Goal: Information Seeking & Learning: Learn about a topic

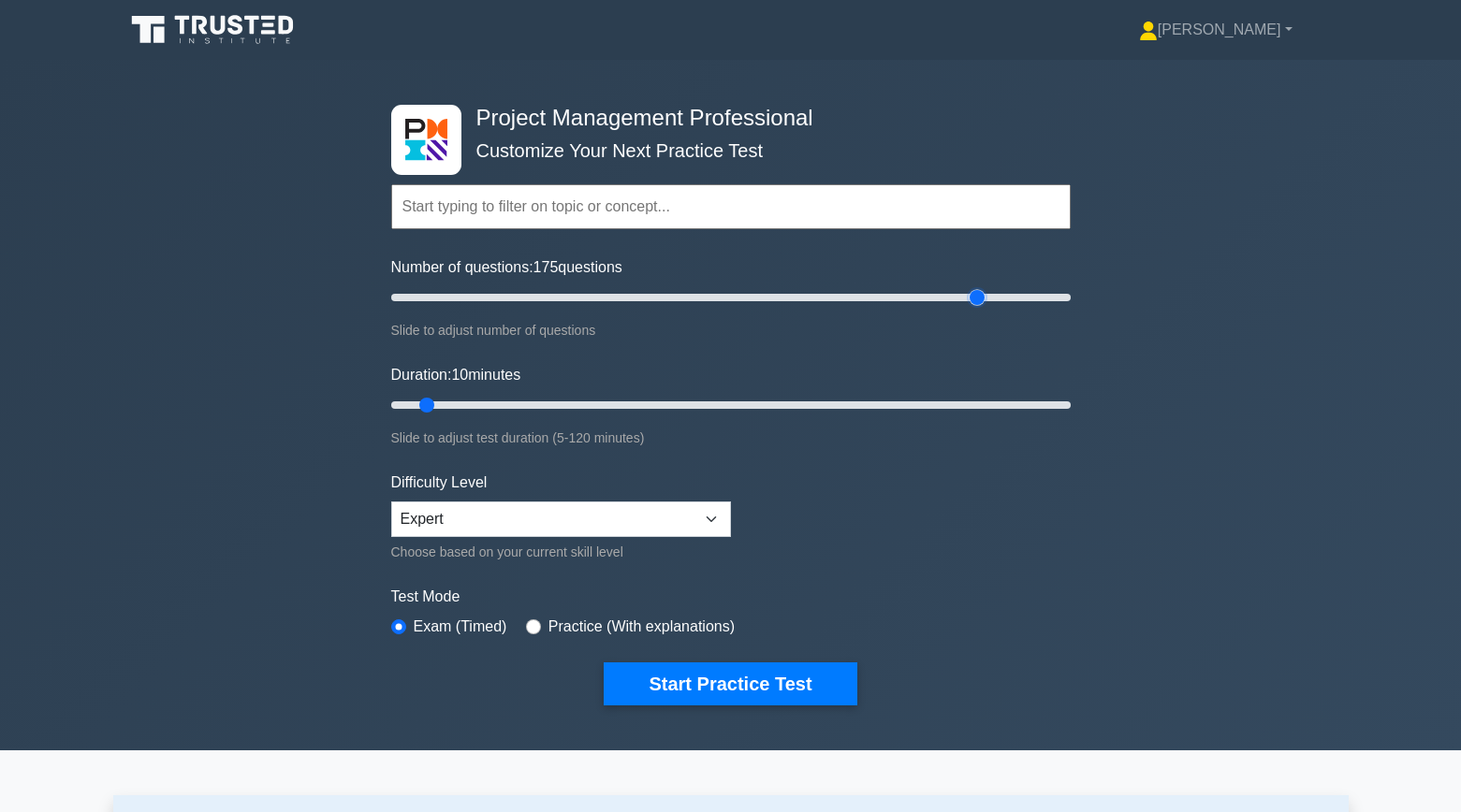
drag, startPoint x: 420, startPoint y: 298, endPoint x: 975, endPoint y: 341, distance: 556.7
click at [975, 308] on input "Number of questions: 175 questions" at bounding box center [730, 297] width 680 height 23
type input "180"
click at [989, 300] on input "Number of questions: 180 questions" at bounding box center [730, 297] width 680 height 23
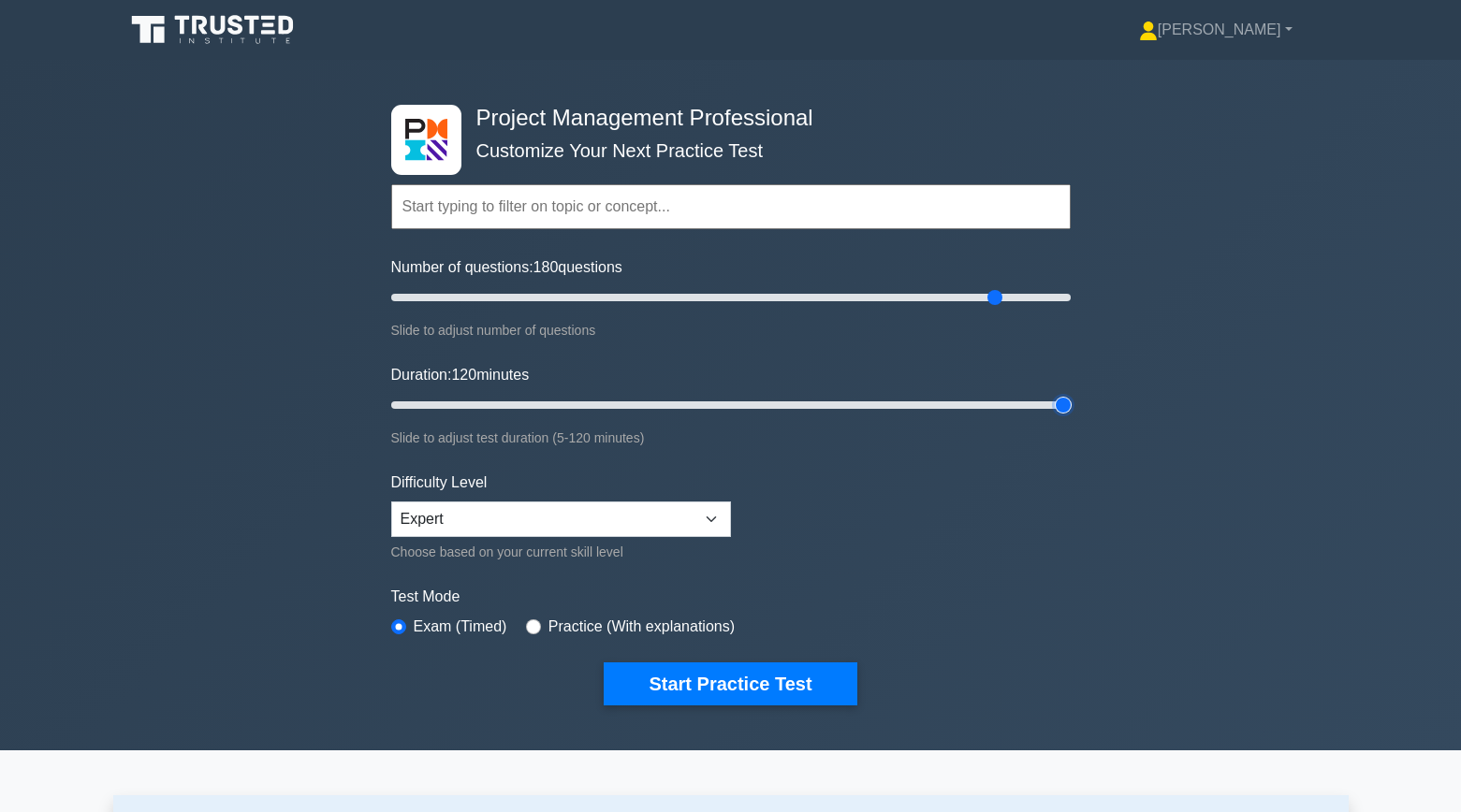
drag, startPoint x: 428, startPoint y: 408, endPoint x: 1174, endPoint y: 452, distance: 747.3
type input "120"
click at [1071, 416] on input "Duration: 120 minutes" at bounding box center [730, 405] width 680 height 23
click at [775, 684] on button "Start Practice Test" at bounding box center [730, 684] width 253 height 43
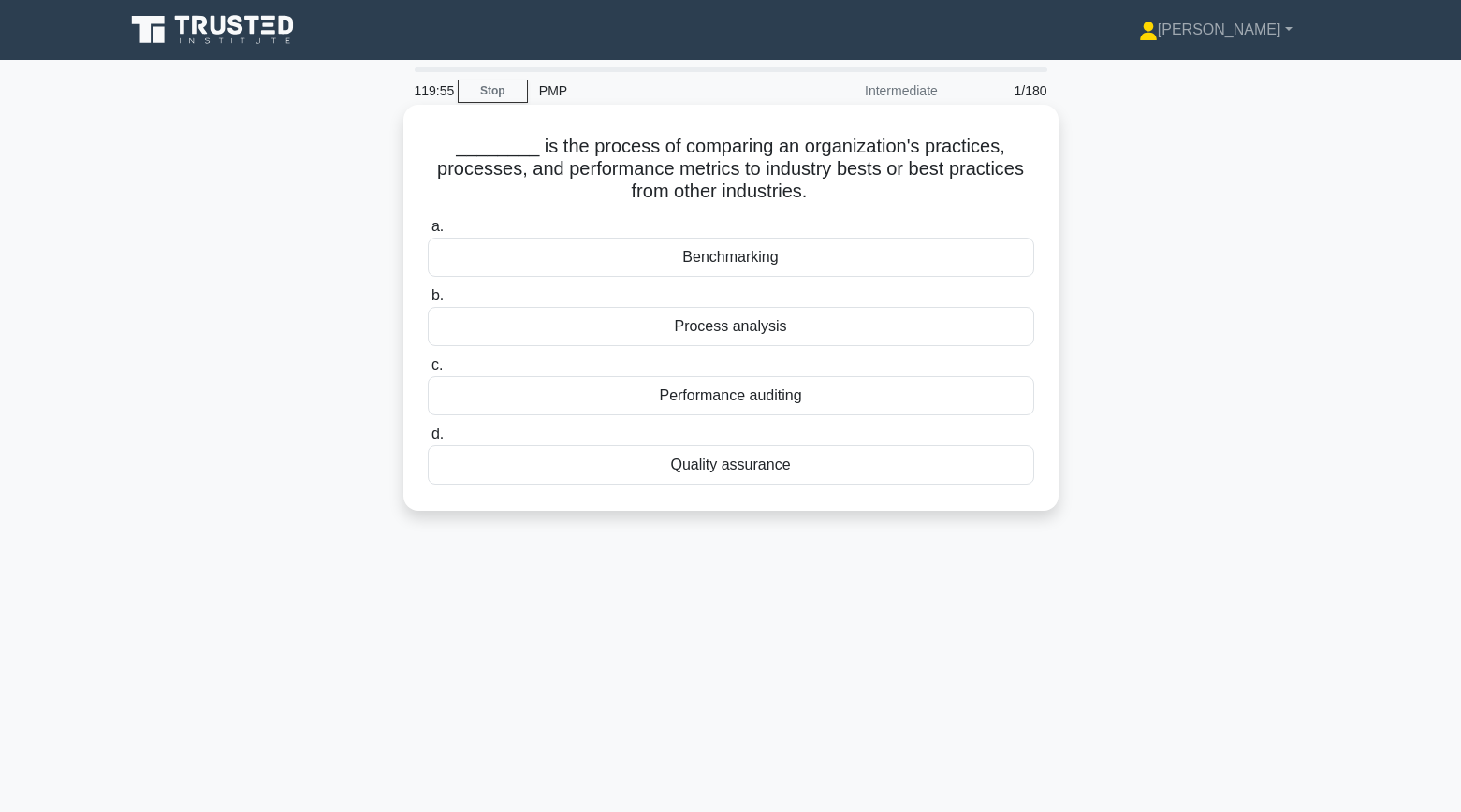
click at [852, 250] on div "Benchmarking" at bounding box center [730, 258] width 607 height 39
click at [428, 233] on input "a. Benchmarking" at bounding box center [428, 227] width 0 height 12
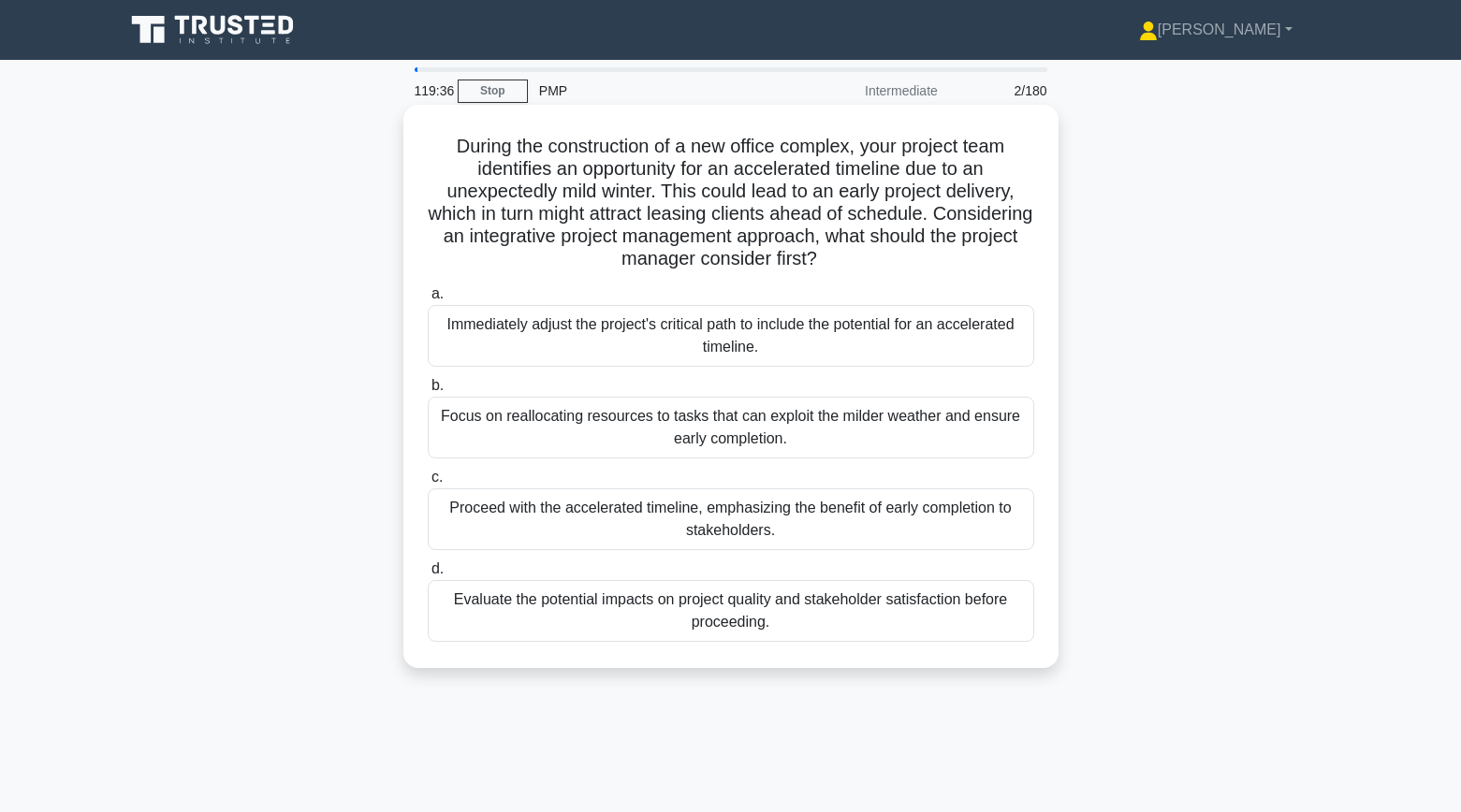
click at [672, 627] on div "Evaluate the potential impacts on project quality and stakeholder satisfaction …" at bounding box center [730, 611] width 607 height 62
click at [428, 576] on input "d. Evaluate the potential impacts on project quality and stakeholder satisfacti…" at bounding box center [428, 569] width 0 height 12
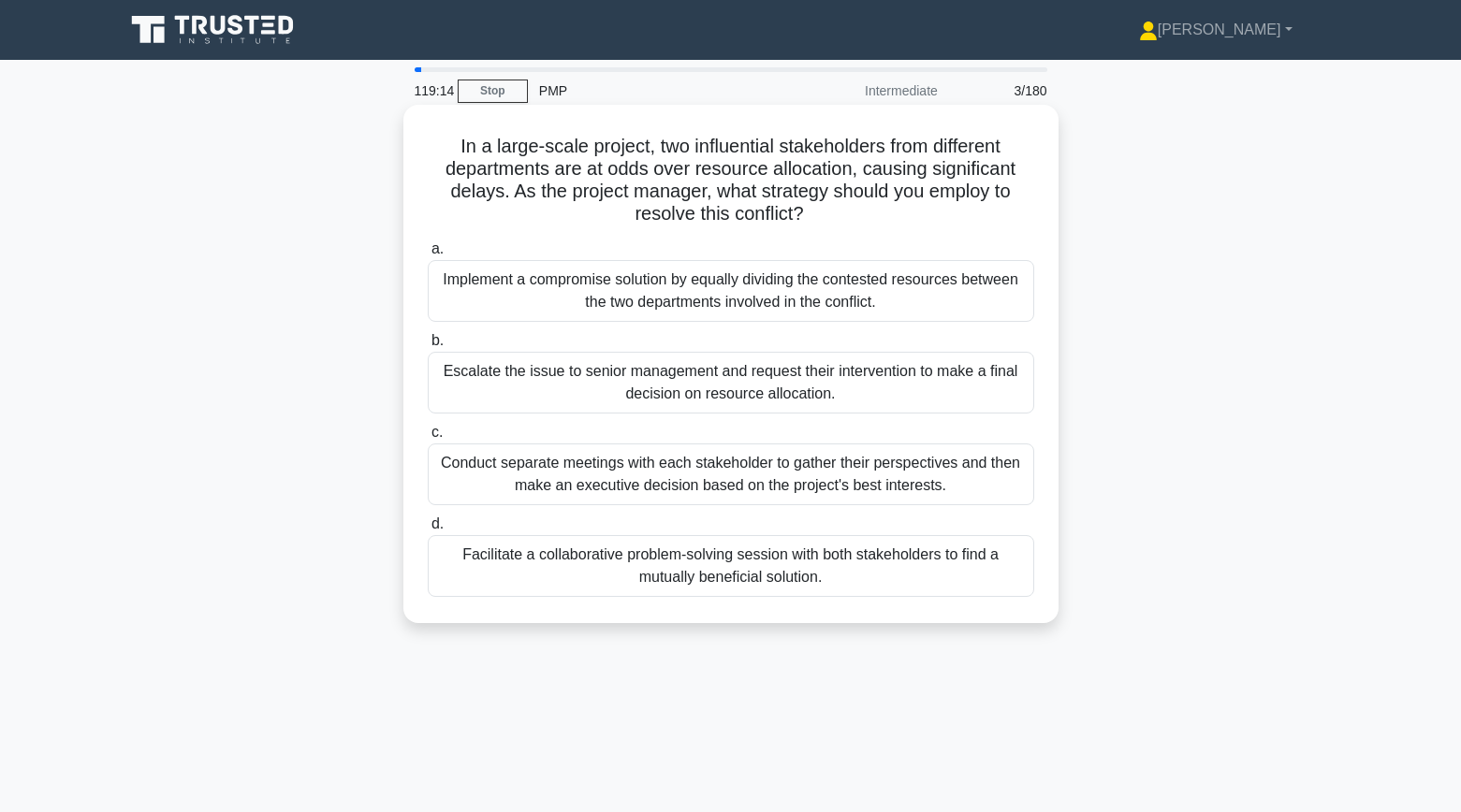
click at [848, 563] on div "Facilitate a collaborative problem-solving session with both stakeholders to fi…" at bounding box center [730, 566] width 607 height 62
click at [428, 531] on input "d. Facilitate a collaborative problem-solving session with both stakeholders to…" at bounding box center [428, 524] width 0 height 12
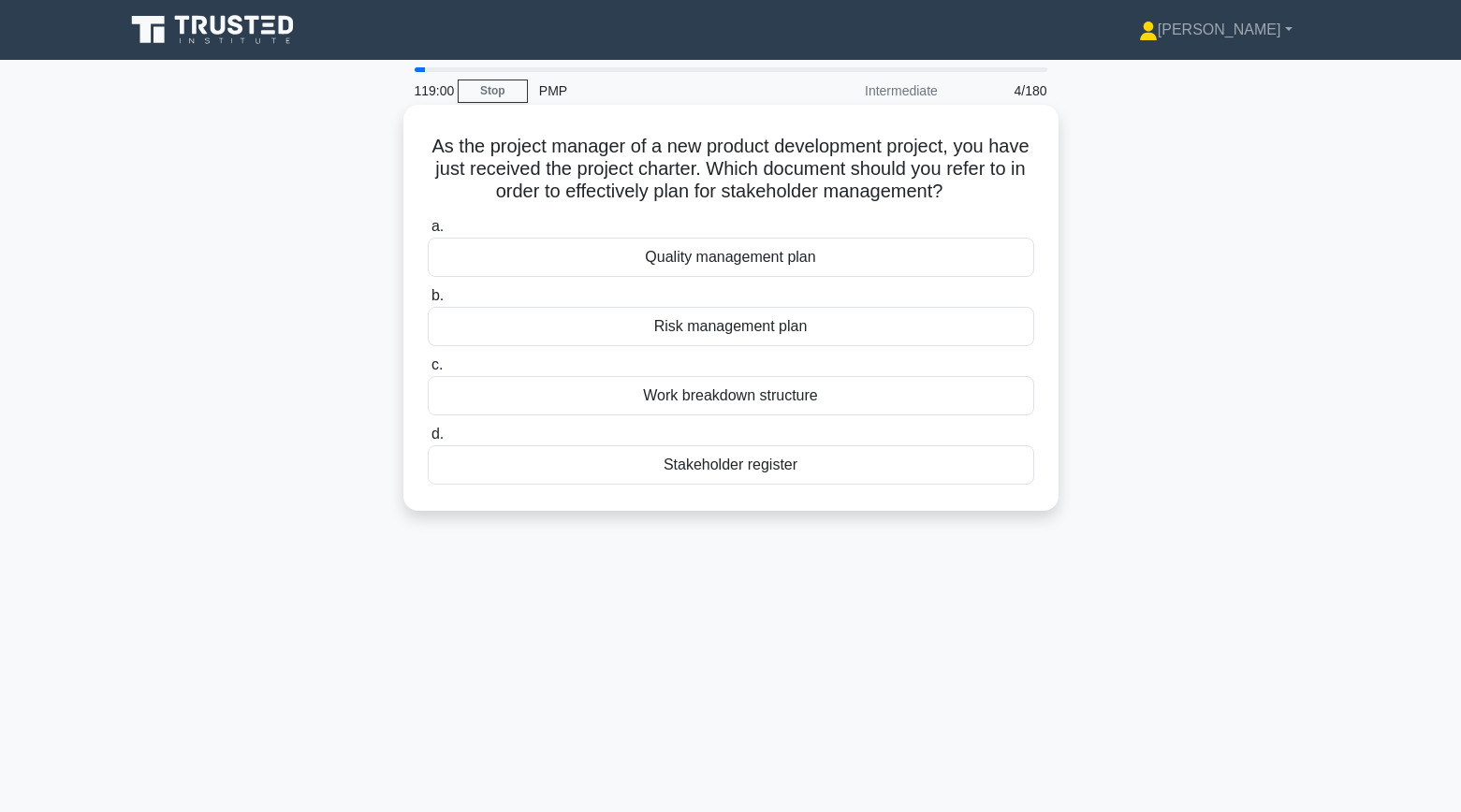
click at [948, 471] on div "Stakeholder register" at bounding box center [730, 465] width 607 height 39
click at [428, 441] on input "d. Stakeholder register" at bounding box center [428, 434] width 0 height 12
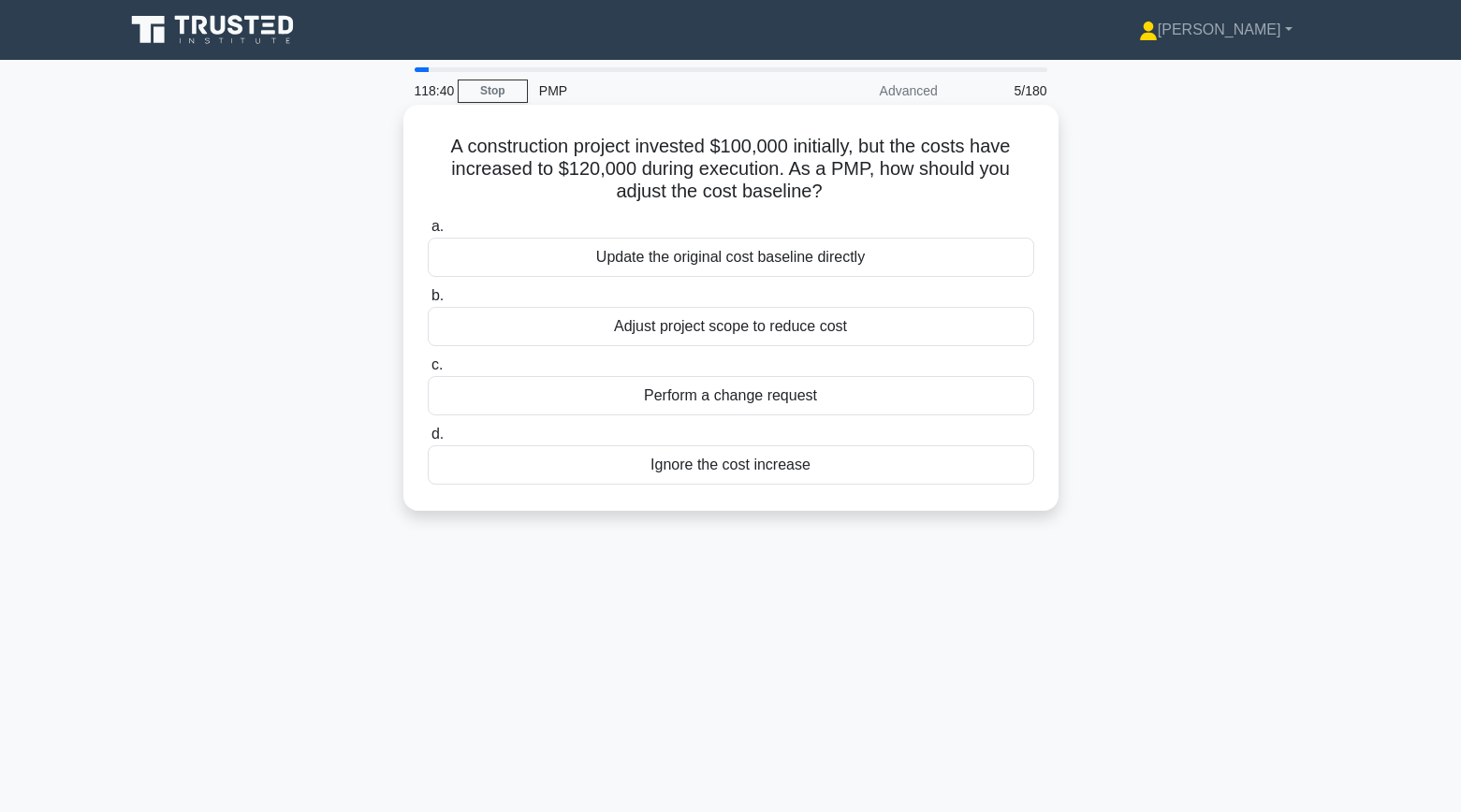
click at [941, 406] on div "Perform a change request" at bounding box center [730, 396] width 607 height 39
click at [428, 371] on input "c. Perform a change request" at bounding box center [428, 365] width 0 height 12
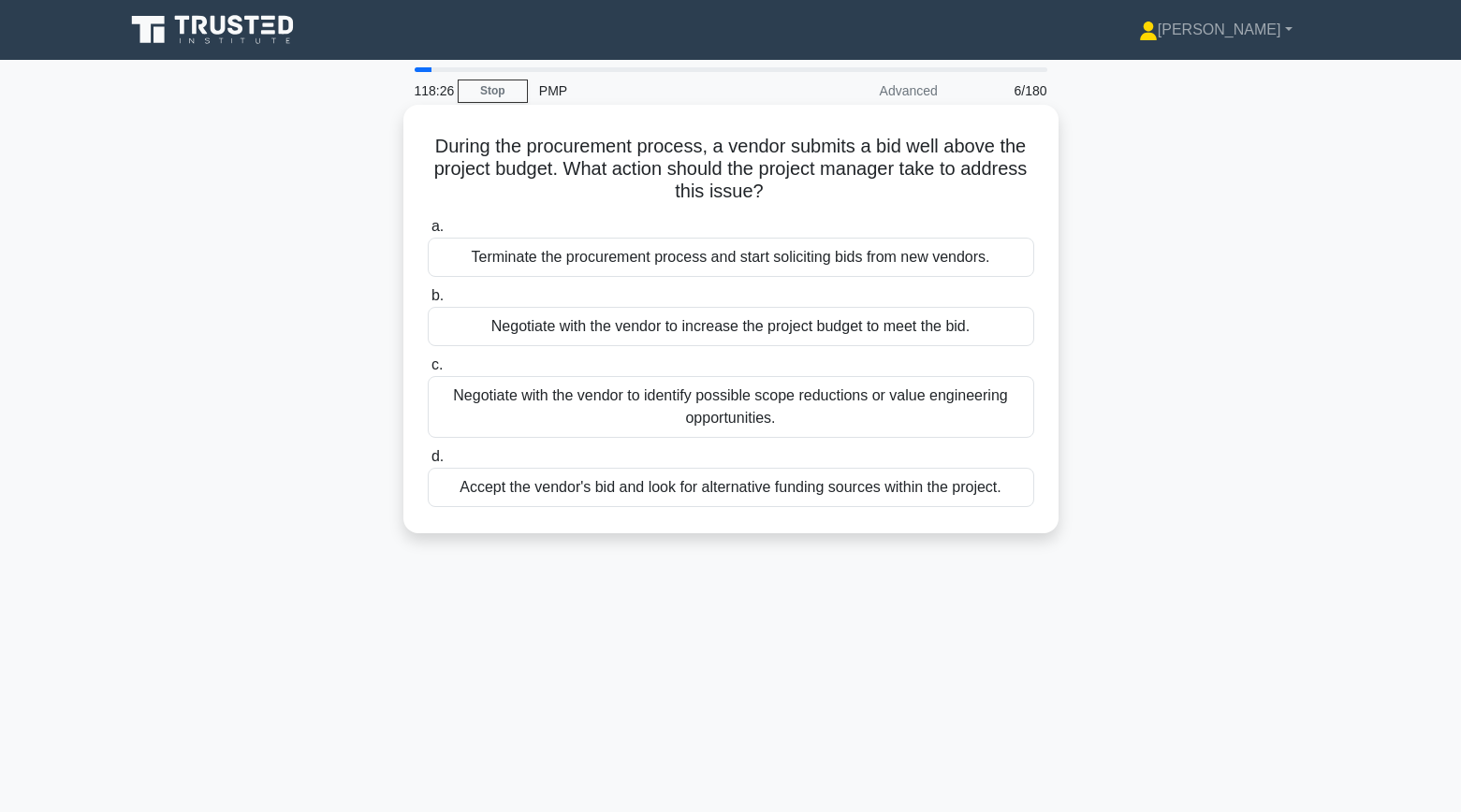
click at [914, 400] on div "Negotiate with the vendor to identify possible scope reductions or value engine…" at bounding box center [730, 407] width 607 height 62
click at [428, 371] on input "c. Negotiate with the vendor to identify possible scope reductions or value eng…" at bounding box center [428, 365] width 0 height 12
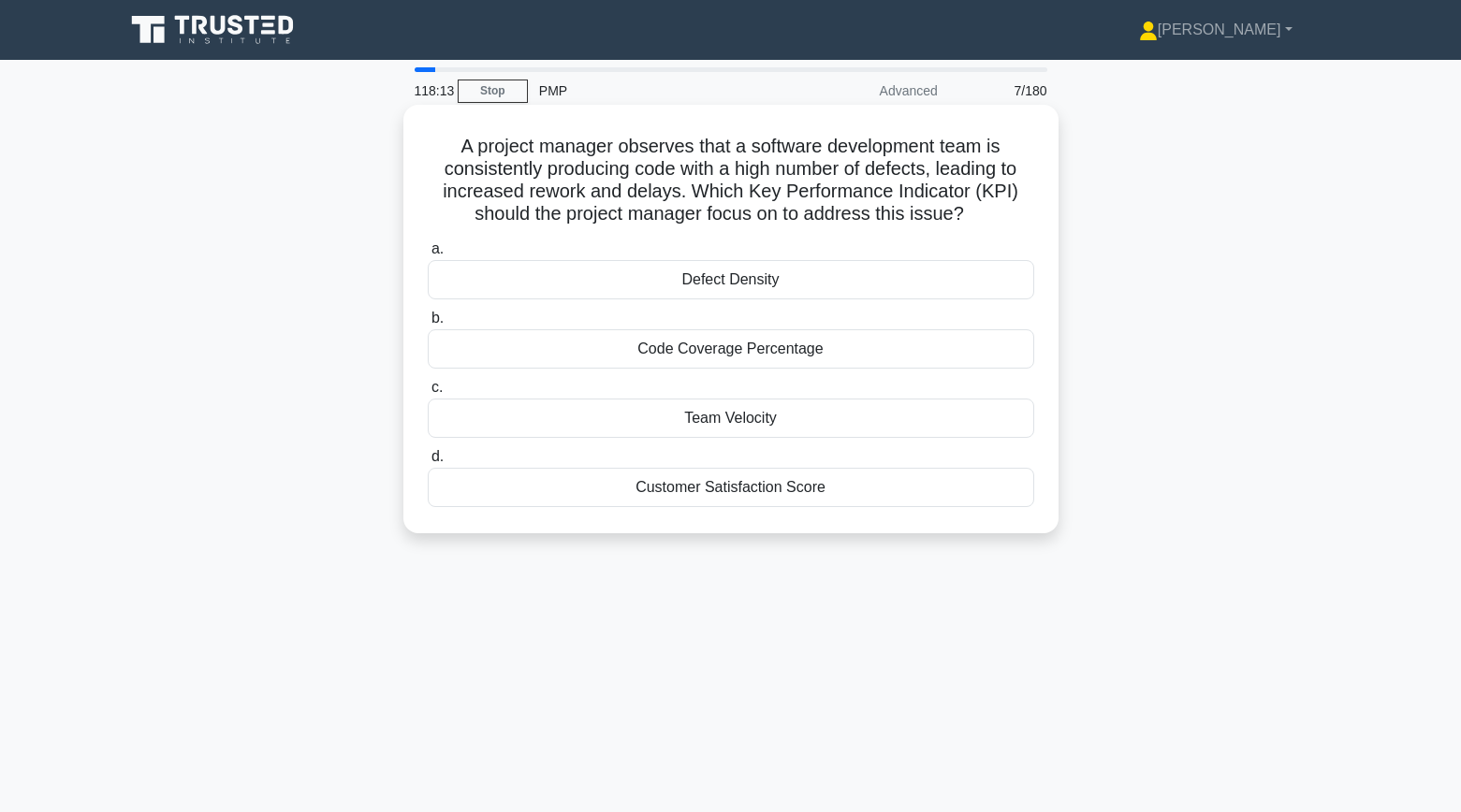
click at [827, 284] on div "Defect Density" at bounding box center [730, 280] width 607 height 39
click at [428, 256] on input "a. Defect Density" at bounding box center [428, 249] width 0 height 12
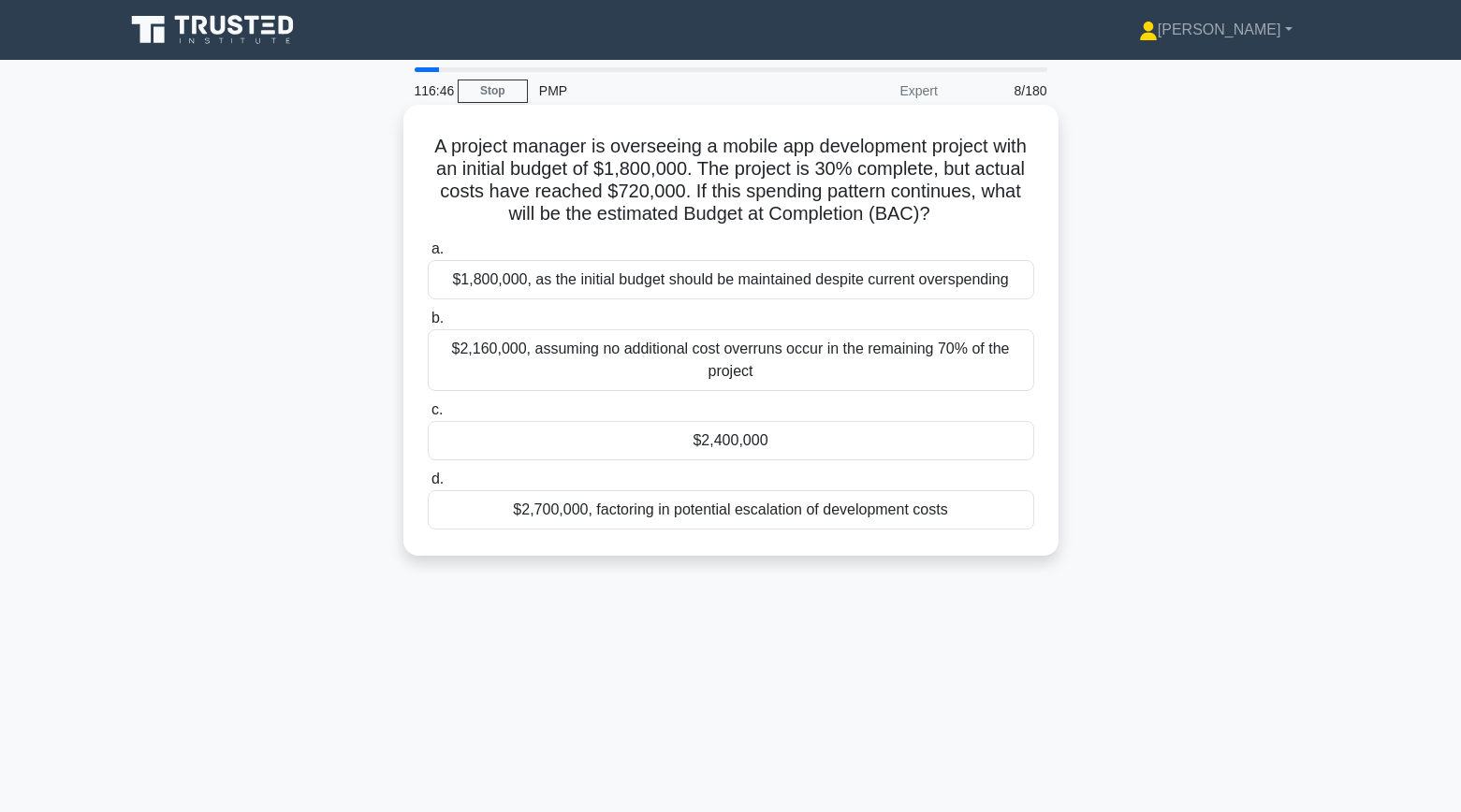
click at [772, 434] on div "$2,400,000" at bounding box center [730, 441] width 607 height 39
click at [428, 416] on input "c. $2,400,000" at bounding box center [428, 410] width 0 height 12
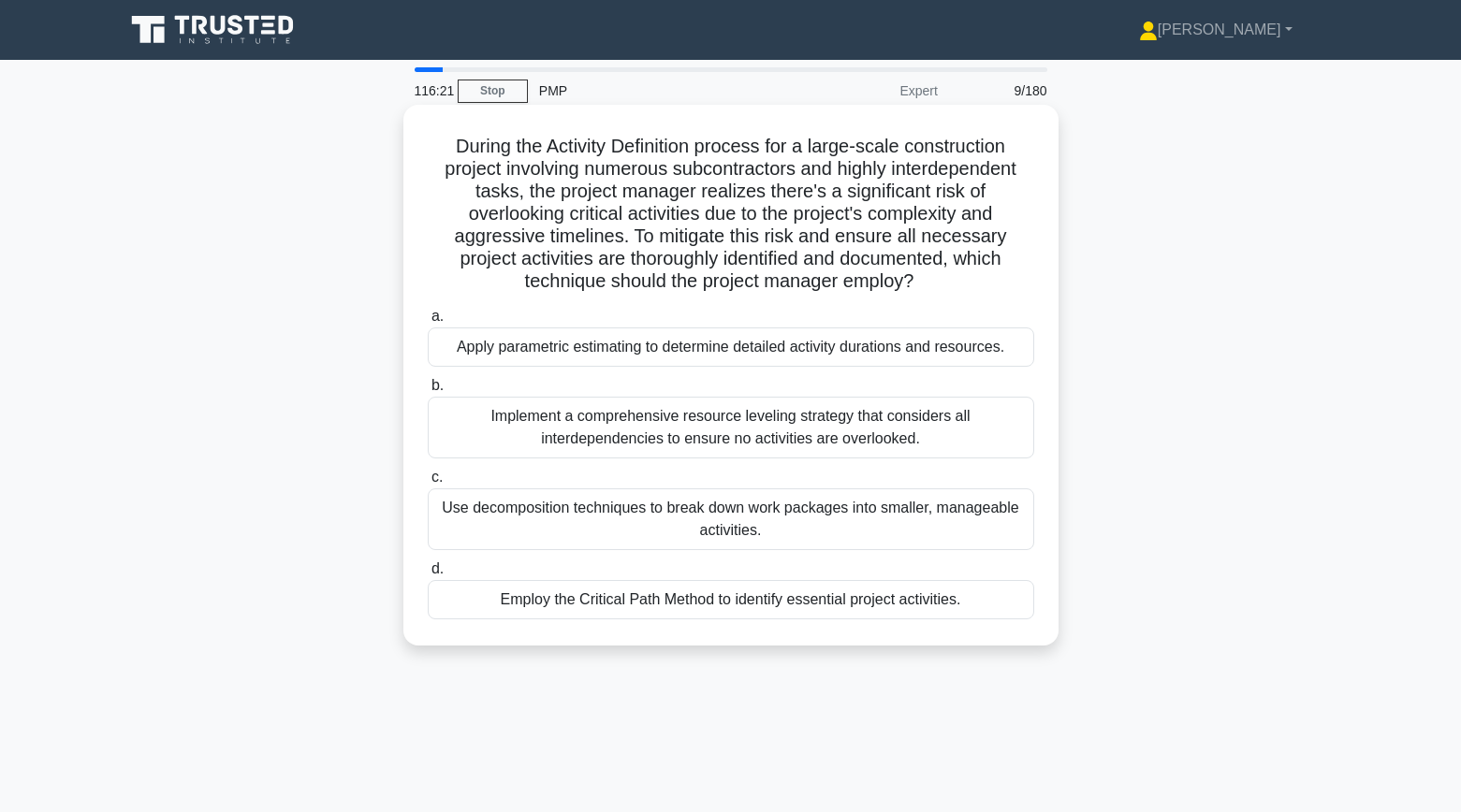
click at [1006, 519] on div "Use decomposition techniques to break down work packages into smaller, manageab…" at bounding box center [730, 519] width 607 height 62
click at [428, 484] on input "c. Use decomposition techniques to break down work packages into smaller, manag…" at bounding box center [428, 477] width 0 height 12
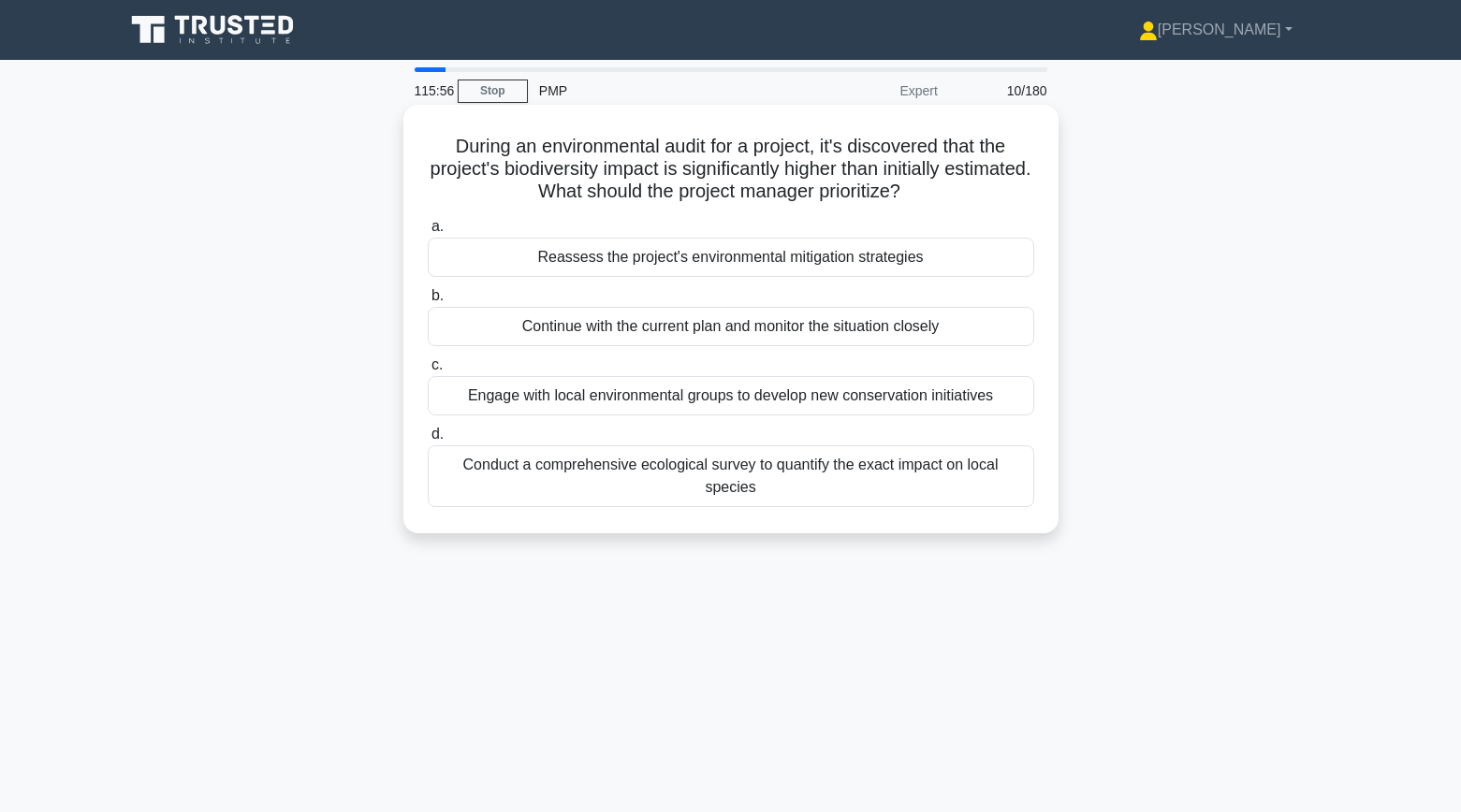
click at [993, 262] on div "Reassess the project's environmental mitigation strategies" at bounding box center [730, 258] width 607 height 39
click at [428, 233] on input "a. Reassess the project's environmental mitigation strategies" at bounding box center [428, 227] width 0 height 12
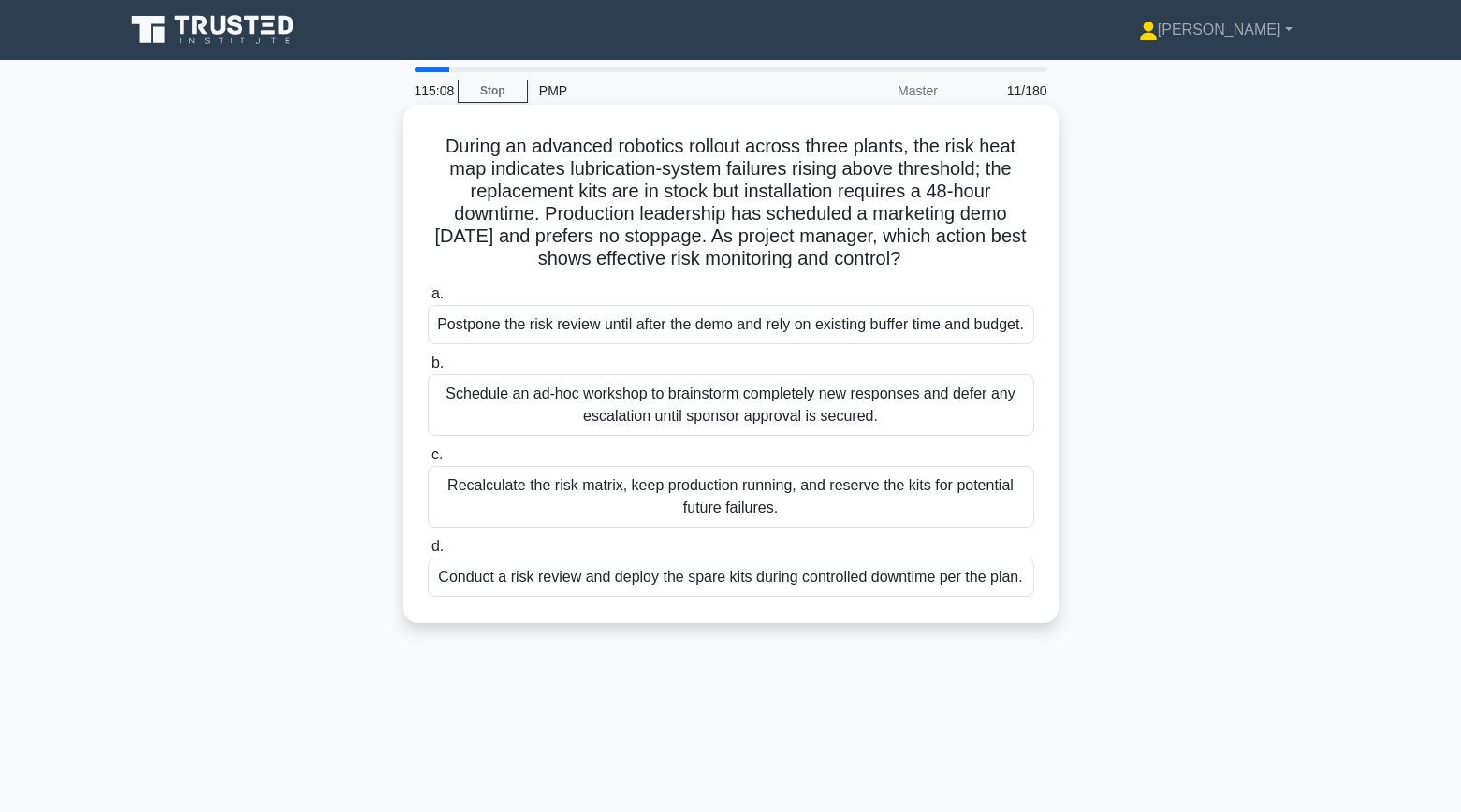
click at [838, 597] on div "Conduct a risk review and deploy the spare kits during controlled downtime per …" at bounding box center [730, 578] width 607 height 39
click at [428, 553] on input "d. Conduct a risk review and deploy the spare kits during controlled downtime p…" at bounding box center [428, 547] width 0 height 12
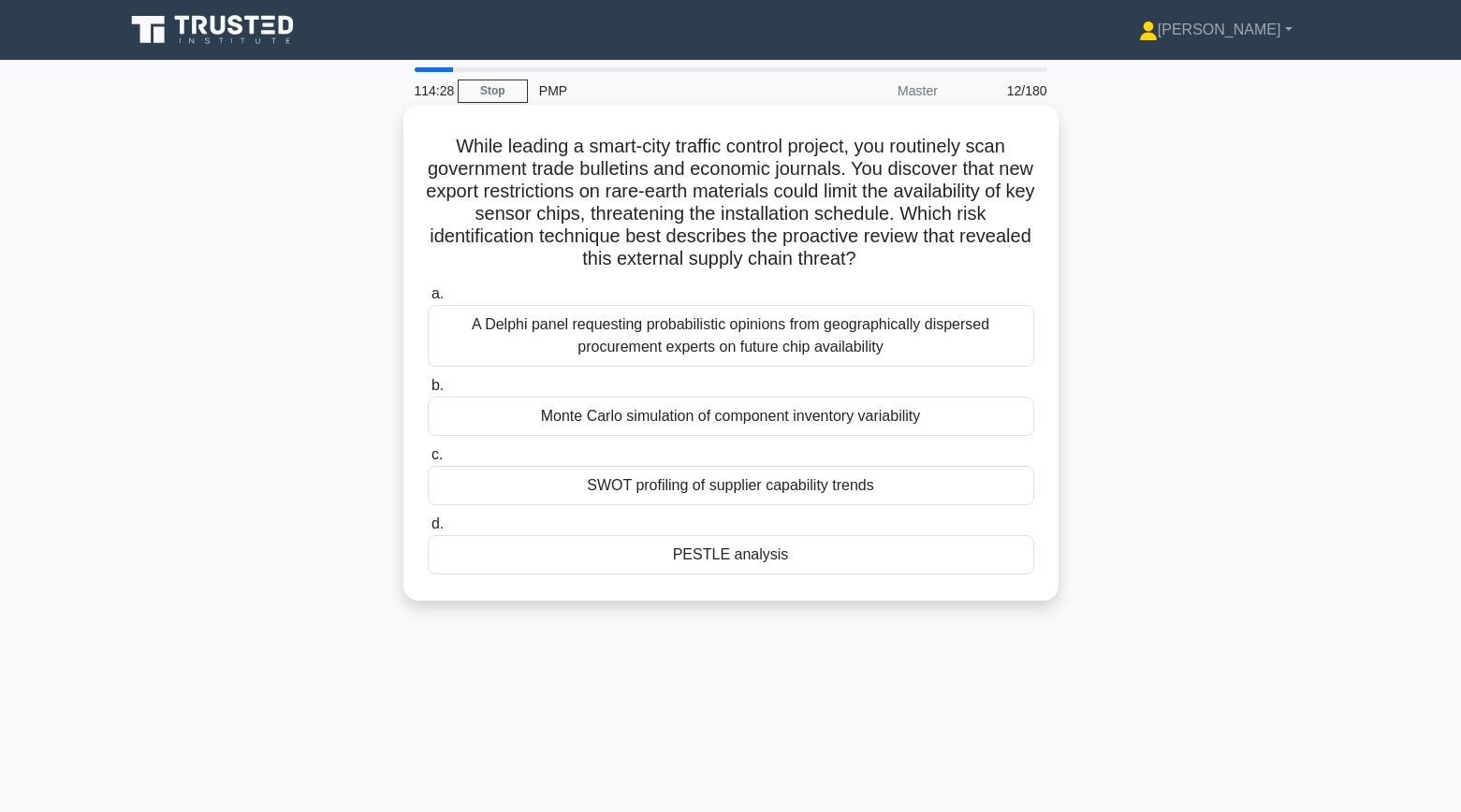
click at [811, 553] on div "PESTLE analysis" at bounding box center [730, 555] width 607 height 39
click at [428, 531] on input "d. PESTLE analysis" at bounding box center [428, 524] width 0 height 12
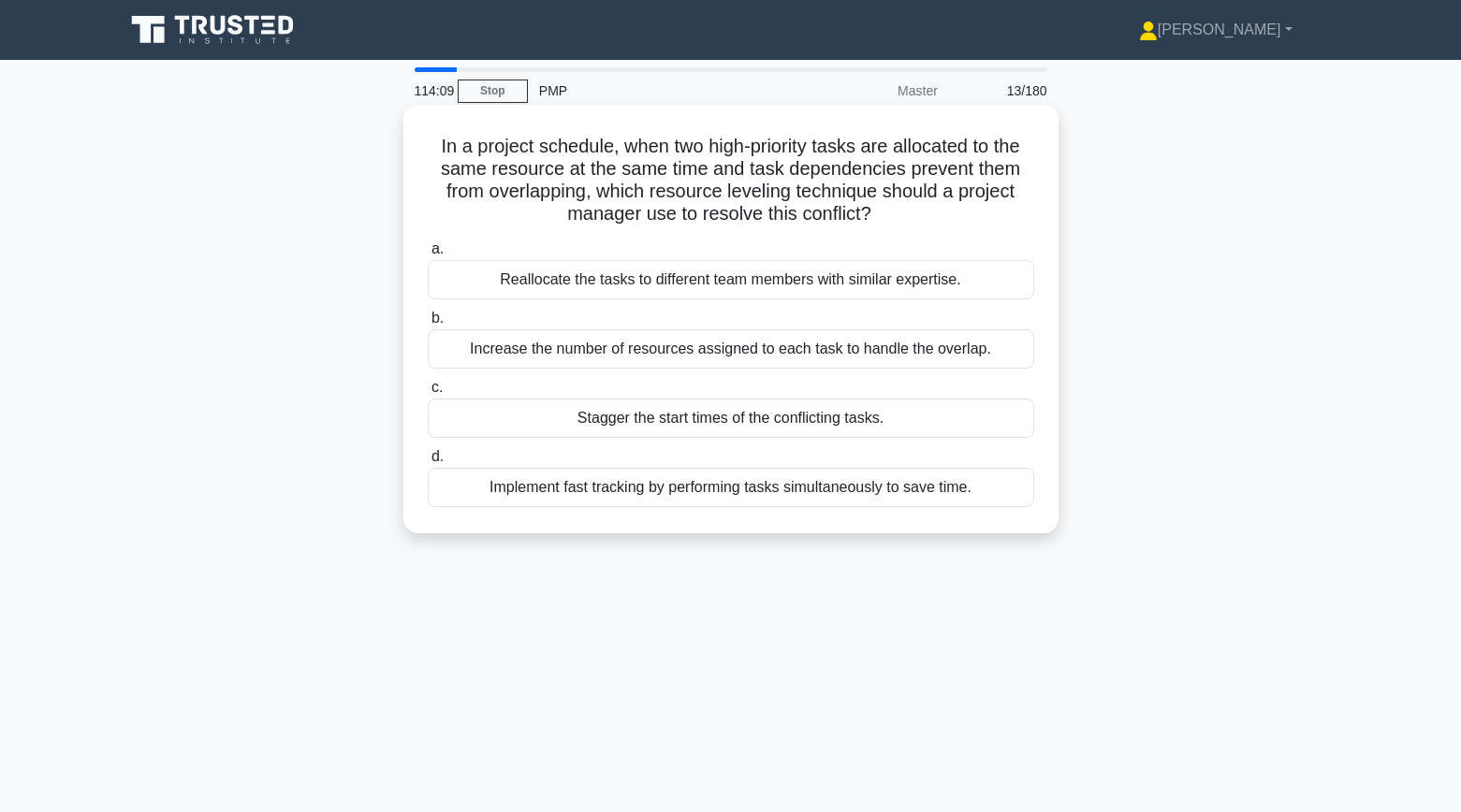
click at [1007, 435] on div "Stagger the start times of the conflicting tasks." at bounding box center [730, 418] width 607 height 39
click at [428, 394] on input "c. Stagger the start times of the conflicting tasks." at bounding box center [428, 387] width 0 height 12
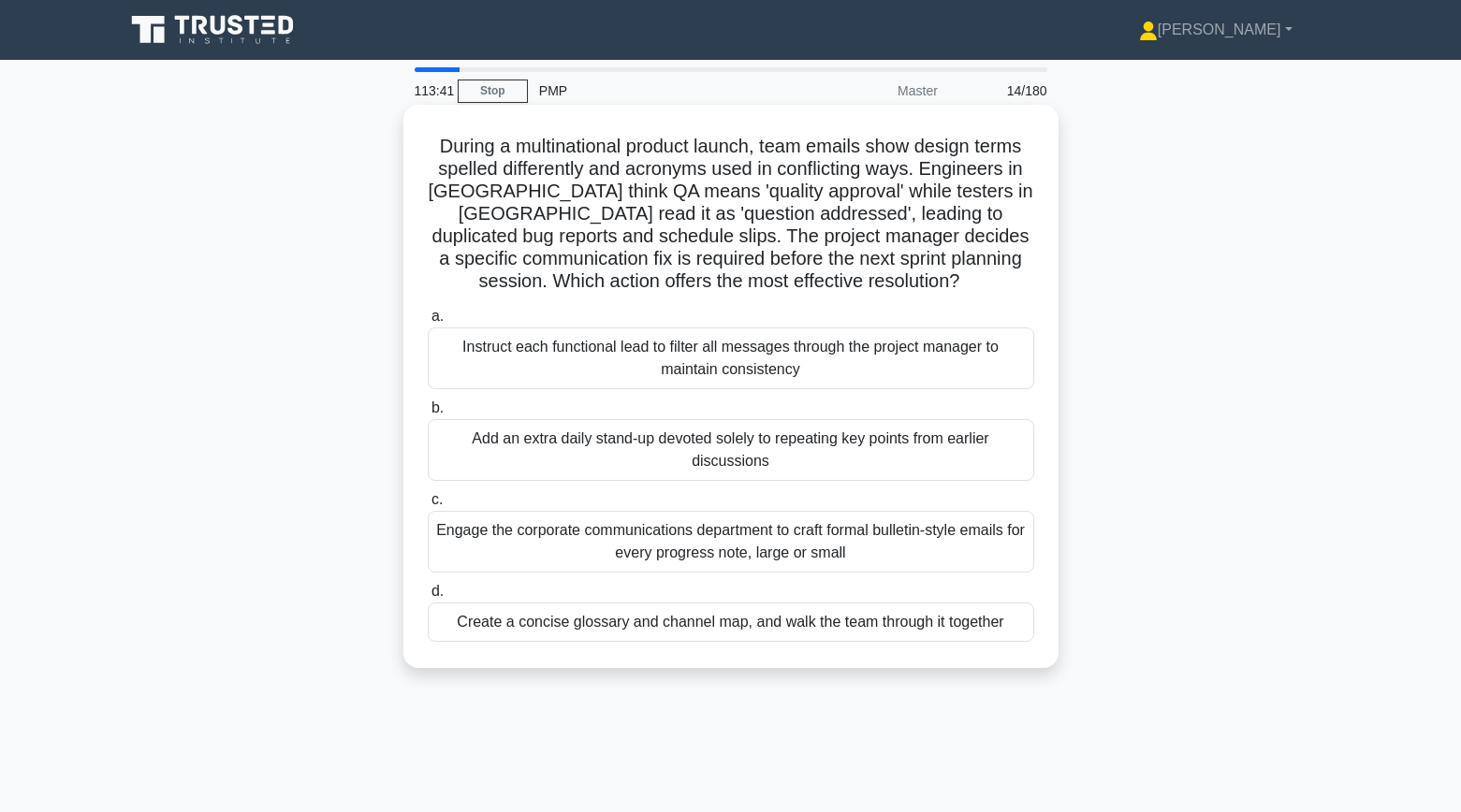
click at [888, 625] on div "Create a concise glossary and channel map, and walk the team through it together" at bounding box center [730, 623] width 607 height 39
click at [428, 598] on input "d. Create a concise glossary and channel map, and walk the team through it toge…" at bounding box center [428, 592] width 0 height 12
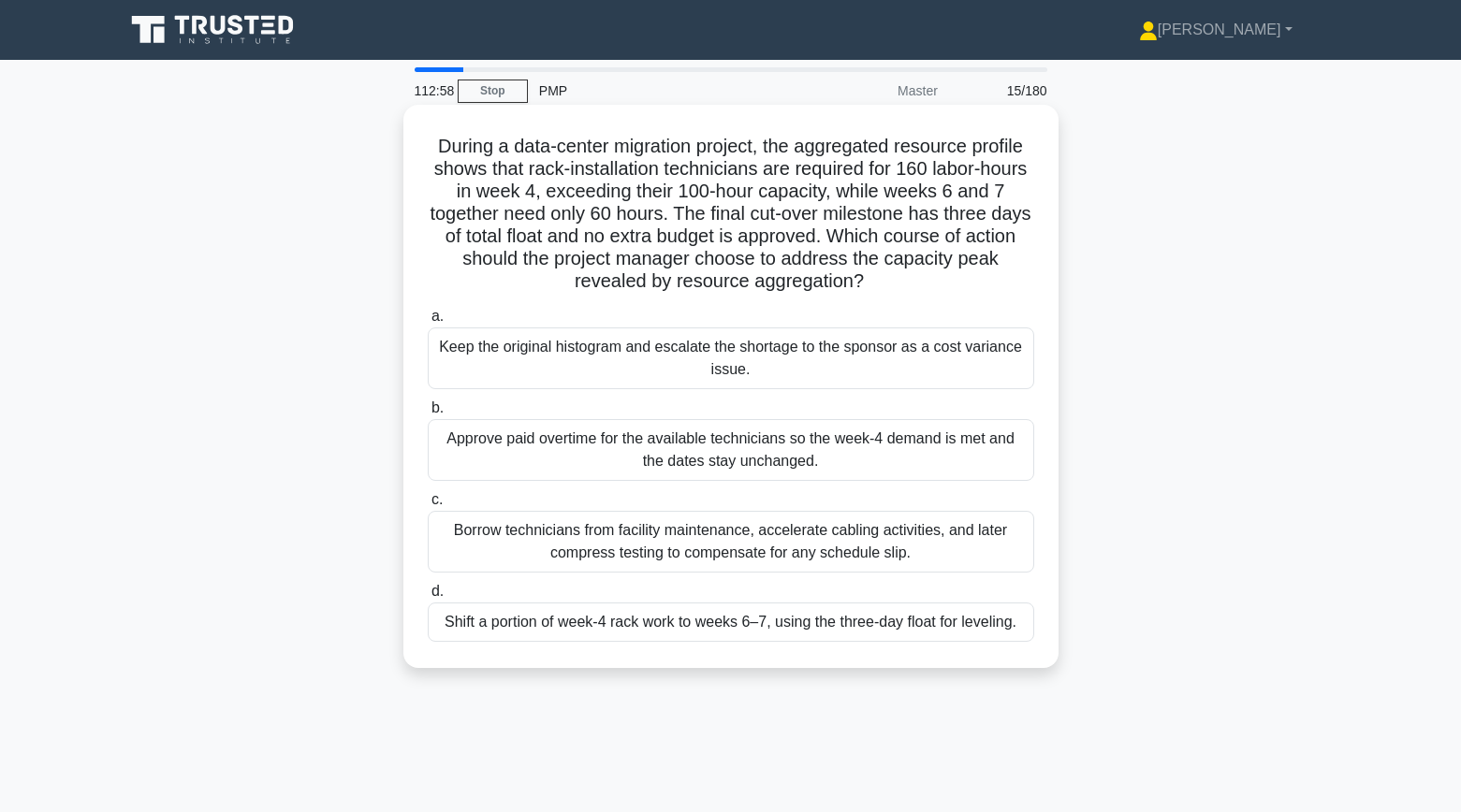
click at [957, 632] on div "Shift a portion of week-4 rack work to weeks 6–7, using the three-day float for…" at bounding box center [730, 623] width 607 height 39
click at [428, 598] on input "d. Shift a portion of week-4 rack work to weeks 6–7, using the three-day float …" at bounding box center [428, 592] width 0 height 12
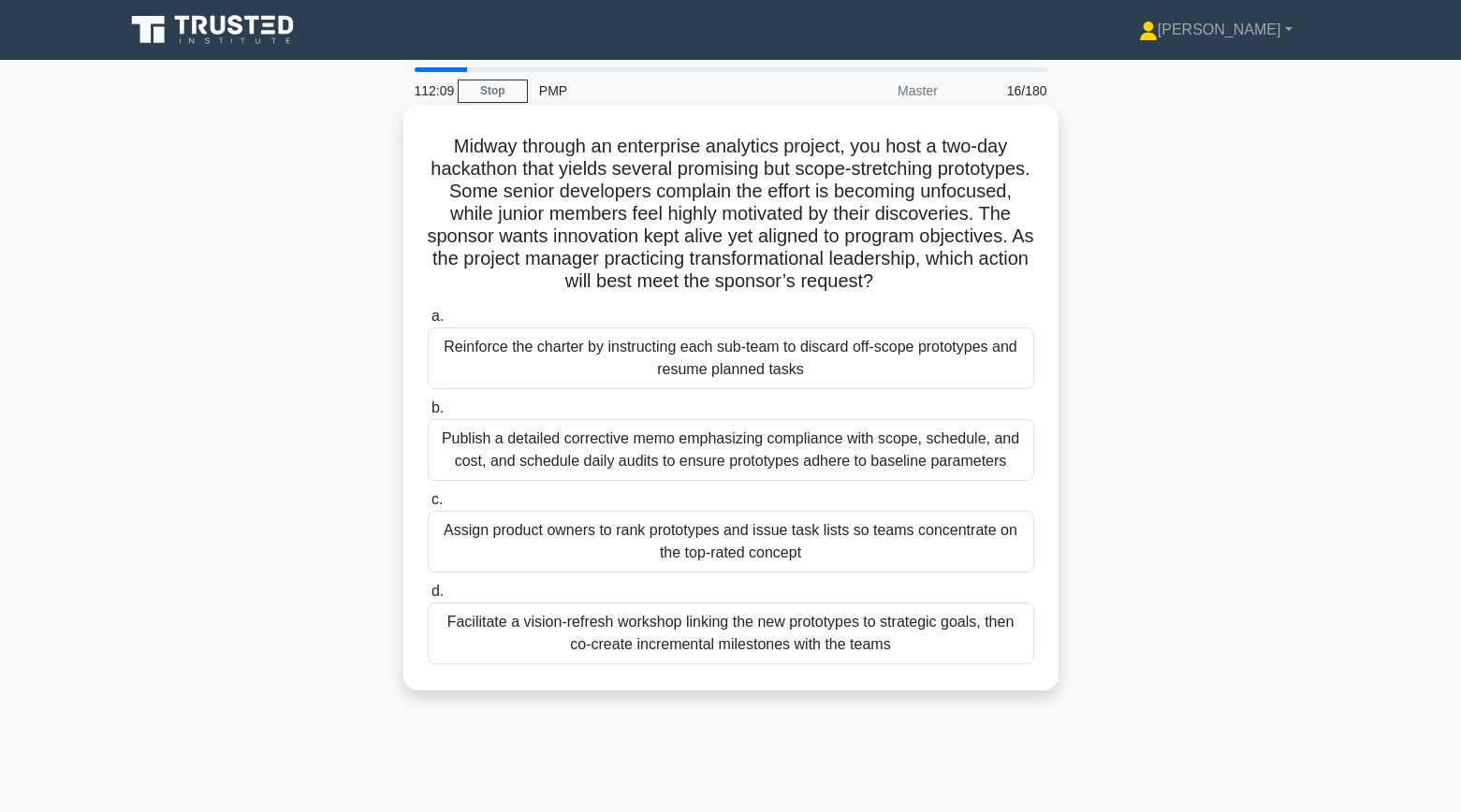
click at [1004, 645] on div "Facilitate a vision-refresh workshop linking the new prototypes to strategic go…" at bounding box center [730, 634] width 607 height 62
click at [428, 598] on input "d. Facilitate a vision-refresh workshop linking the new prototypes to strategic…" at bounding box center [428, 592] width 0 height 12
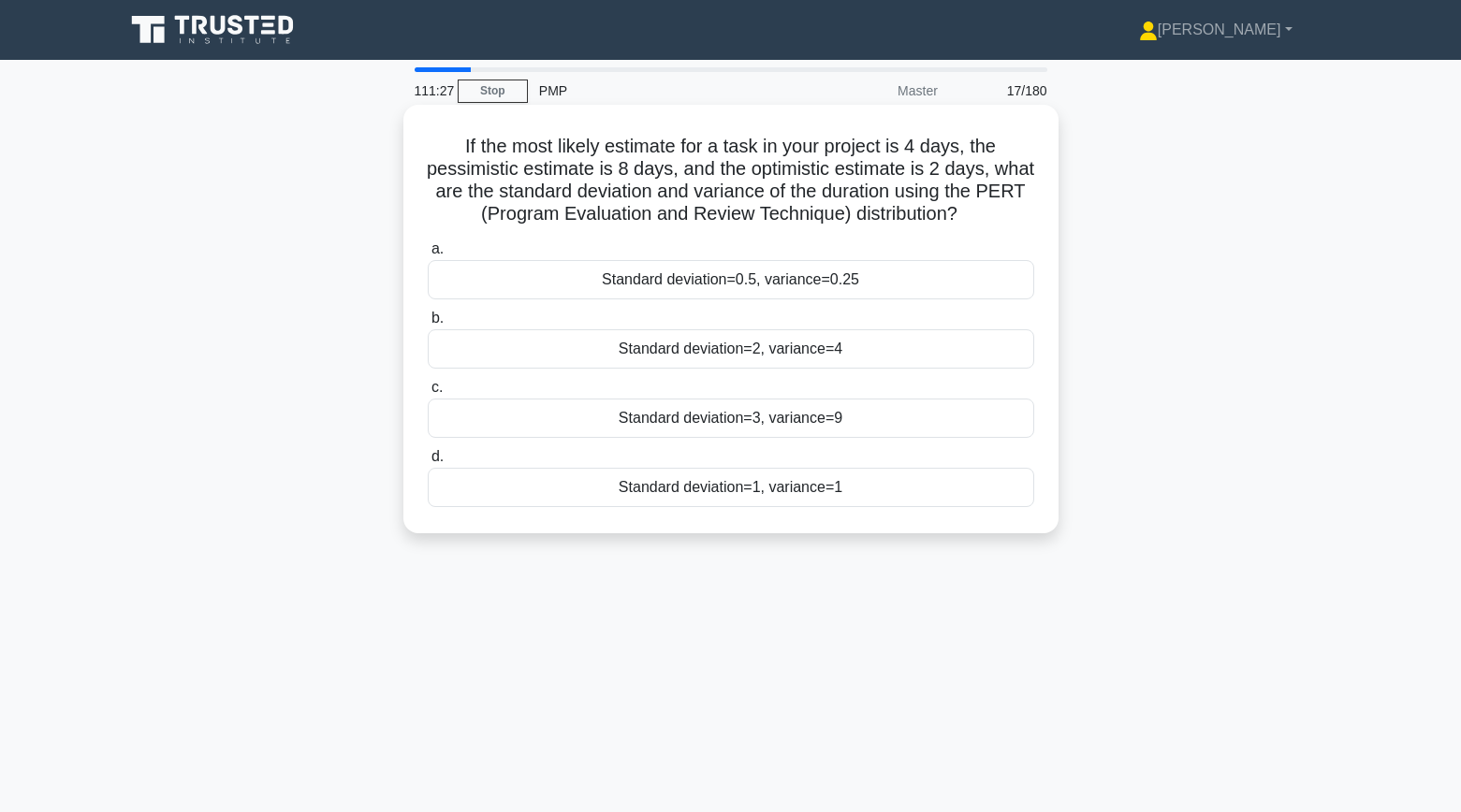
click at [860, 349] on div "Standard deviation=2, variance=4" at bounding box center [730, 349] width 607 height 39
click at [428, 324] on input "b. Standard deviation=2, variance=4" at bounding box center [428, 318] width 0 height 12
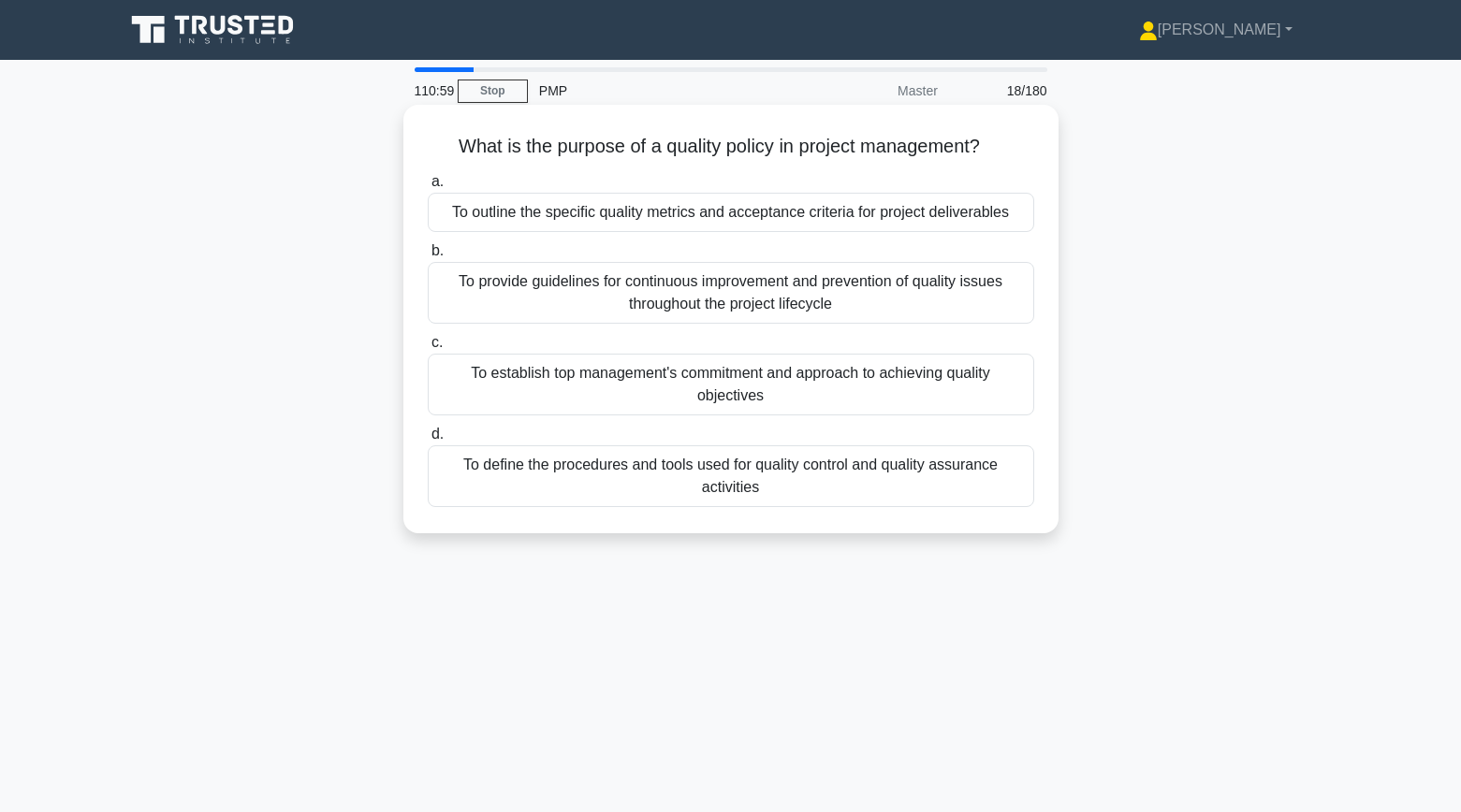
click at [941, 381] on div "To establish top management's commitment and approach to achieving quality obje…" at bounding box center [730, 384] width 607 height 62
click at [428, 349] on input "c. To establish top management's commitment and approach to achieving quality o…" at bounding box center [428, 342] width 0 height 12
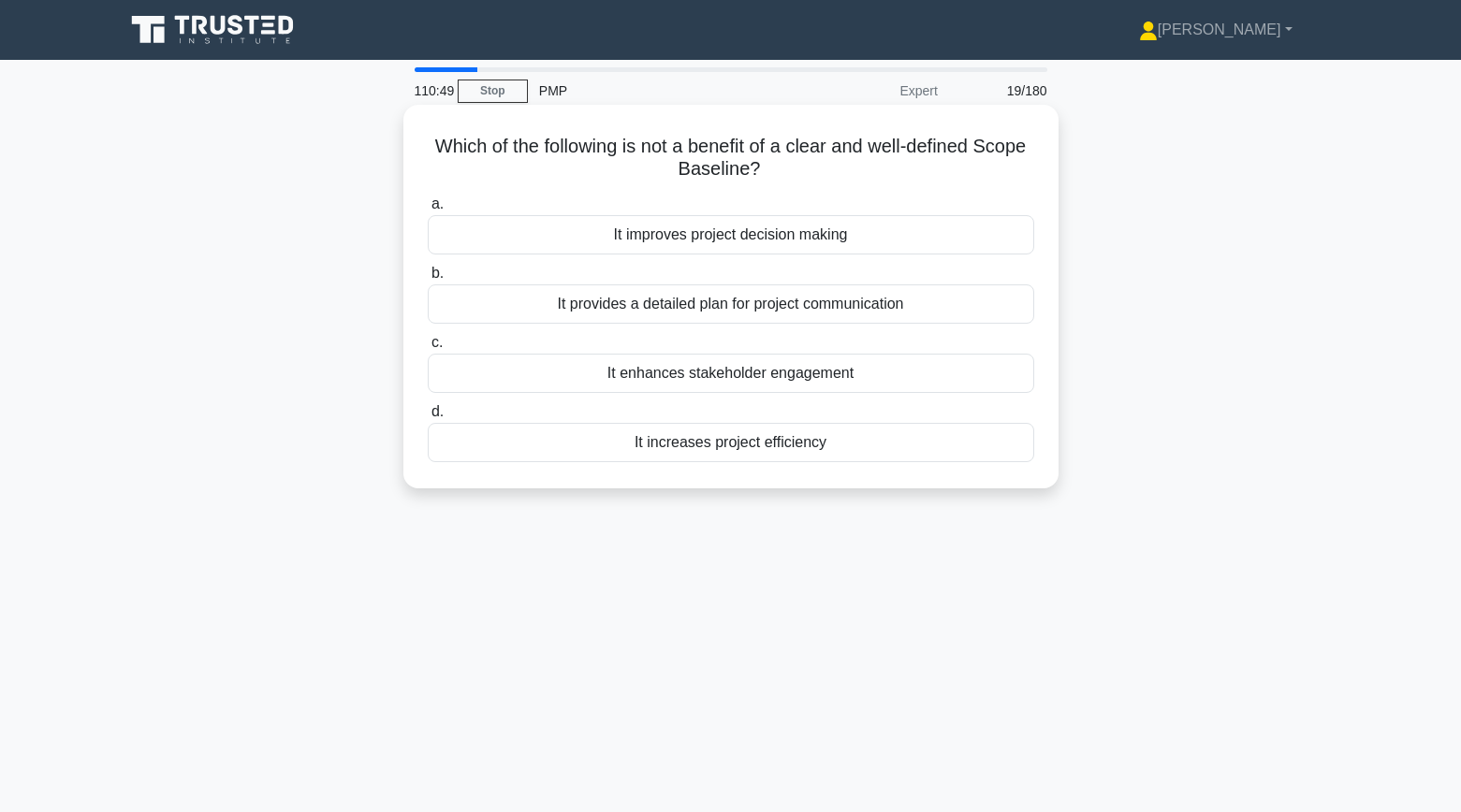
click at [986, 306] on div "It provides a detailed plan for project communication" at bounding box center [730, 304] width 607 height 39
click at [428, 279] on input "b. It provides a detailed plan for project communication" at bounding box center [428, 274] width 0 height 12
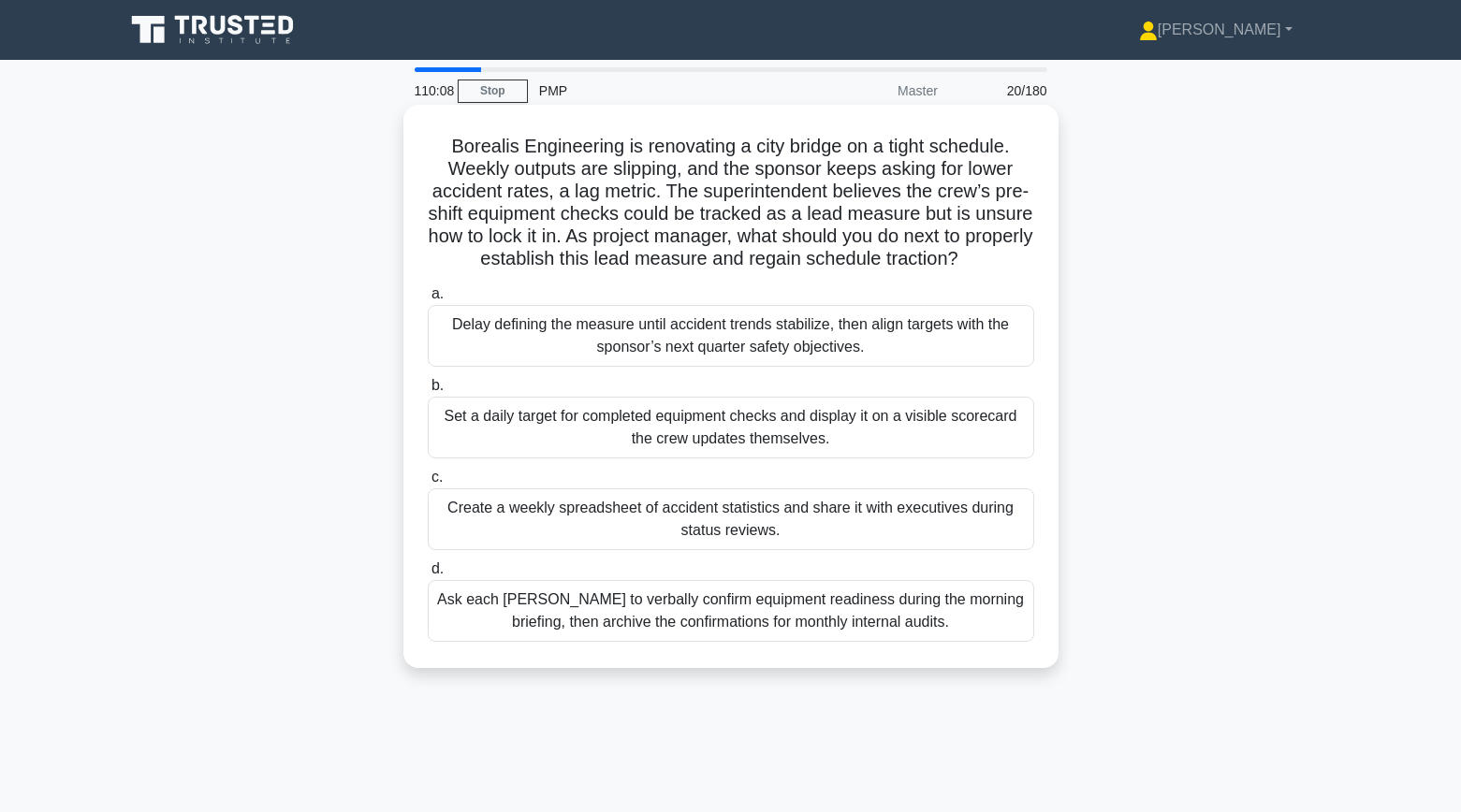
click at [949, 437] on div "Set a daily target for completed equipment checks and display it on a visible s…" at bounding box center [730, 428] width 607 height 62
click at [428, 392] on input "b. Set a daily target for completed equipment checks and display it on a visibl…" at bounding box center [428, 385] width 0 height 12
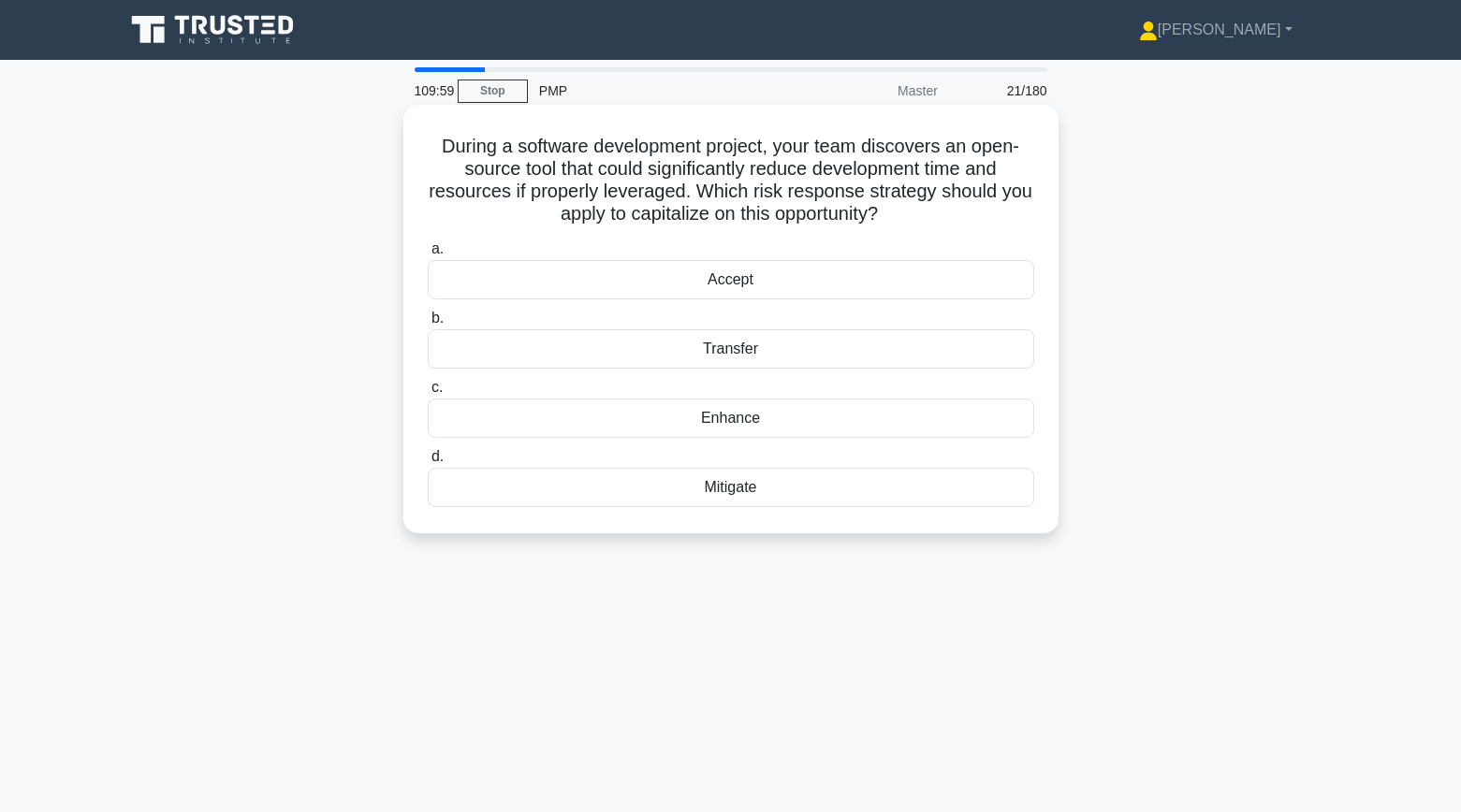
click at [792, 427] on div "Enhance" at bounding box center [730, 418] width 607 height 39
click at [428, 394] on input "c. Enhance" at bounding box center [428, 387] width 0 height 12
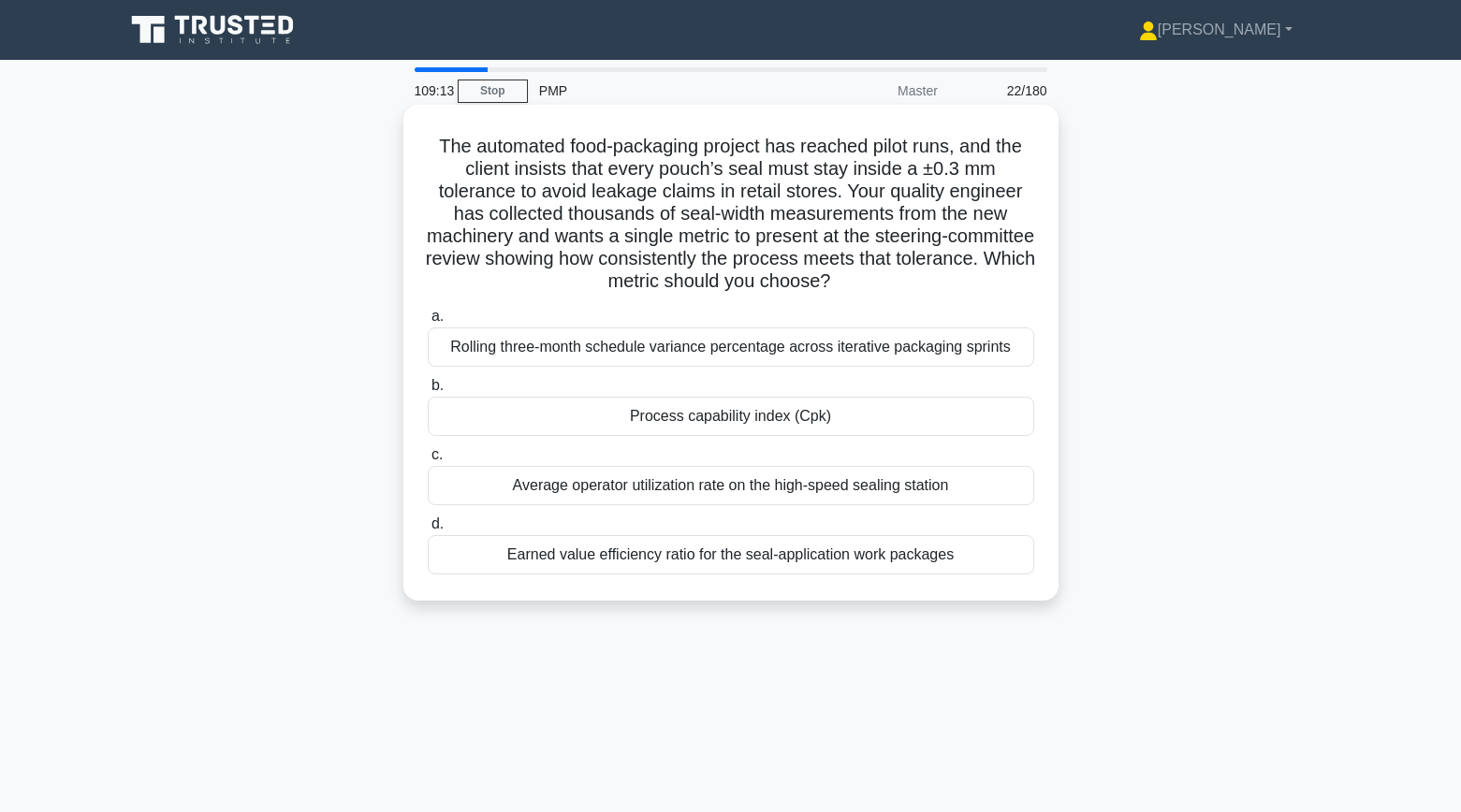
click at [934, 410] on div "Process capability index (Cpk)" at bounding box center [730, 416] width 607 height 39
click at [428, 392] on input "b. Process capability index (Cpk)" at bounding box center [428, 385] width 0 height 12
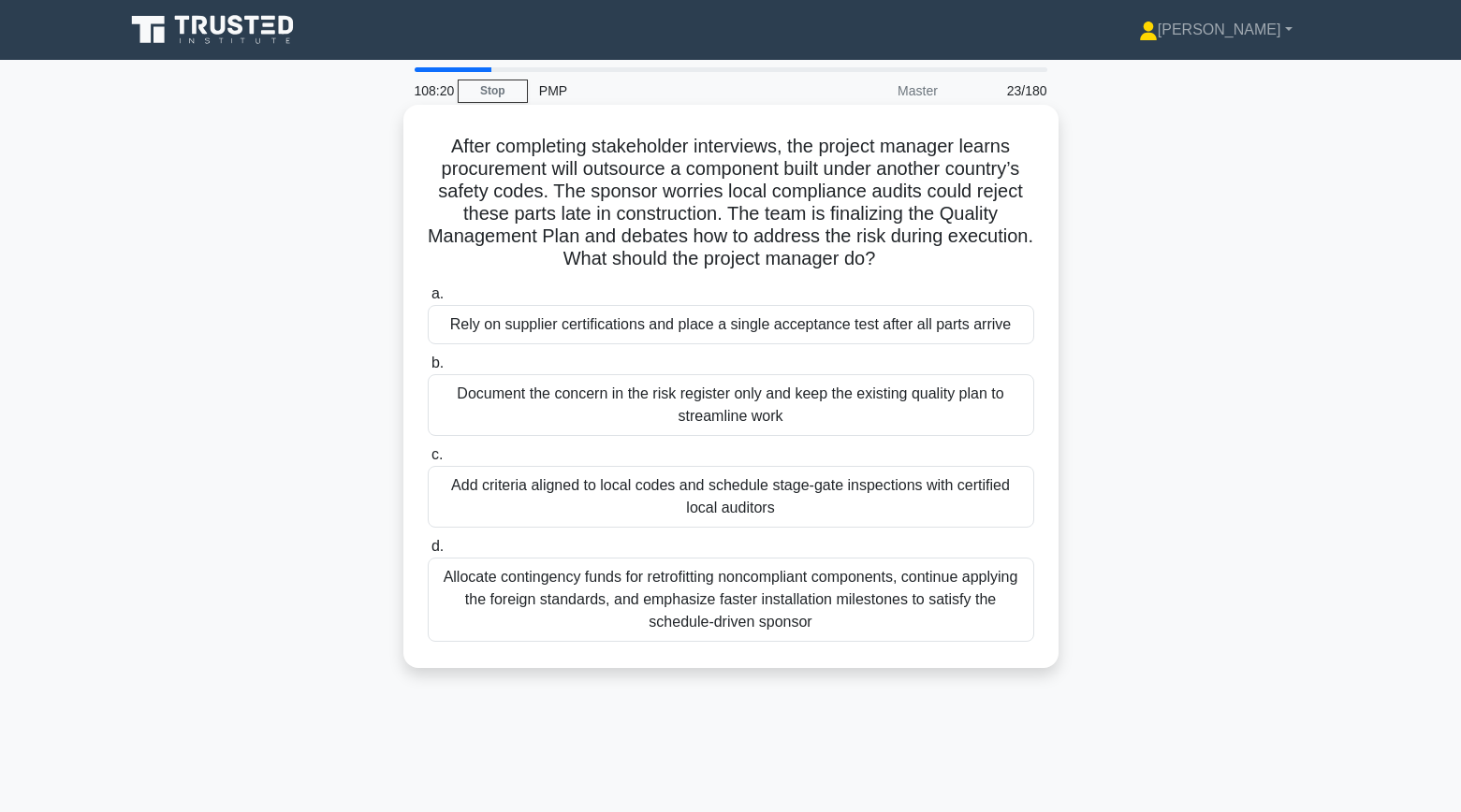
click at [944, 504] on div "Add criteria aligned to local codes and schedule stage-gate inspections with ce…" at bounding box center [730, 497] width 607 height 62
click at [428, 461] on input "c. Add criteria aligned to local codes and schedule stage-gate inspections with…" at bounding box center [428, 455] width 0 height 12
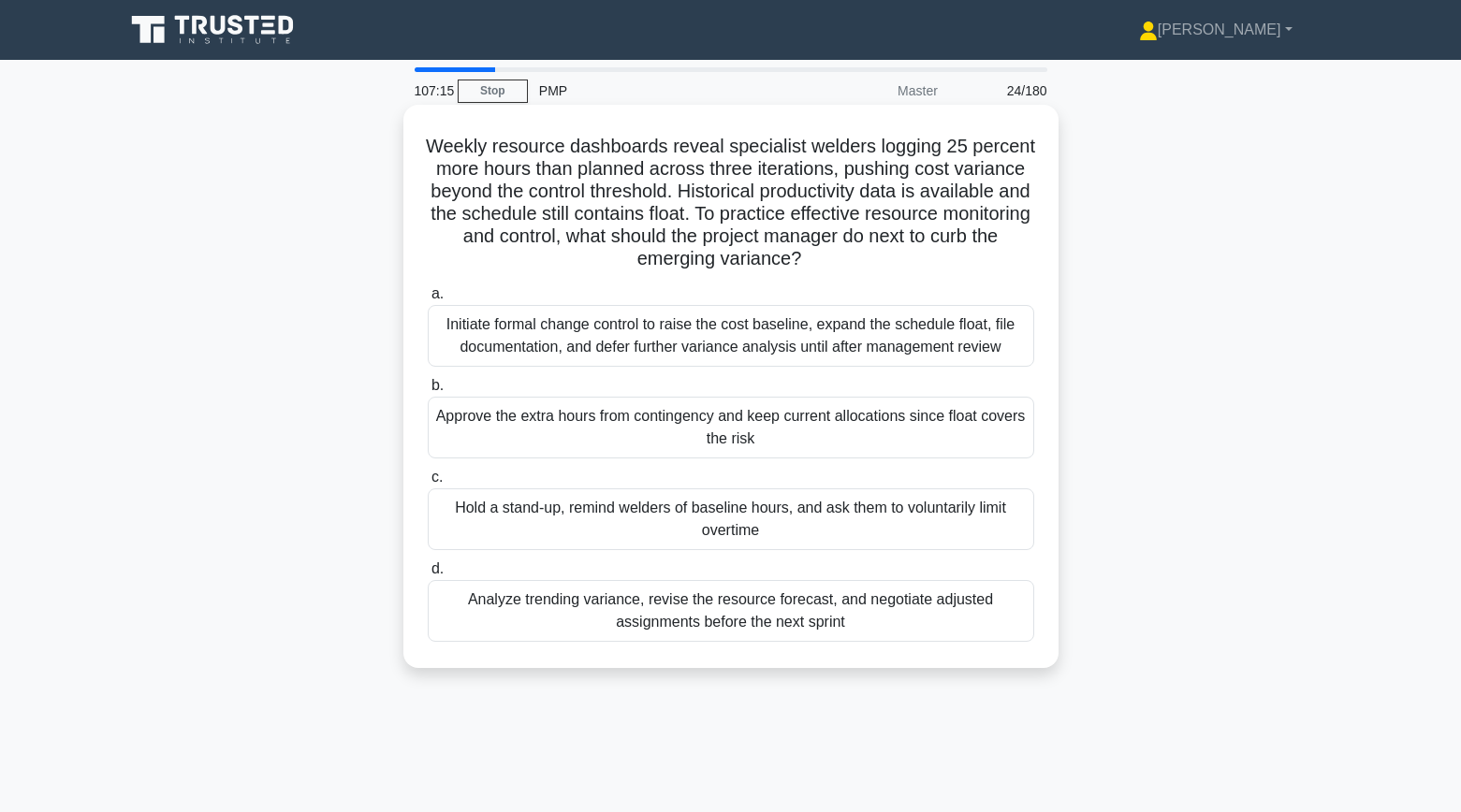
click at [973, 634] on div "Analyze trending variance, revise the resource forecast, and negotiate adjusted…" at bounding box center [730, 611] width 607 height 62
click at [428, 576] on input "d. Analyze trending variance, revise the resource forecast, and negotiate adjus…" at bounding box center [428, 569] width 0 height 12
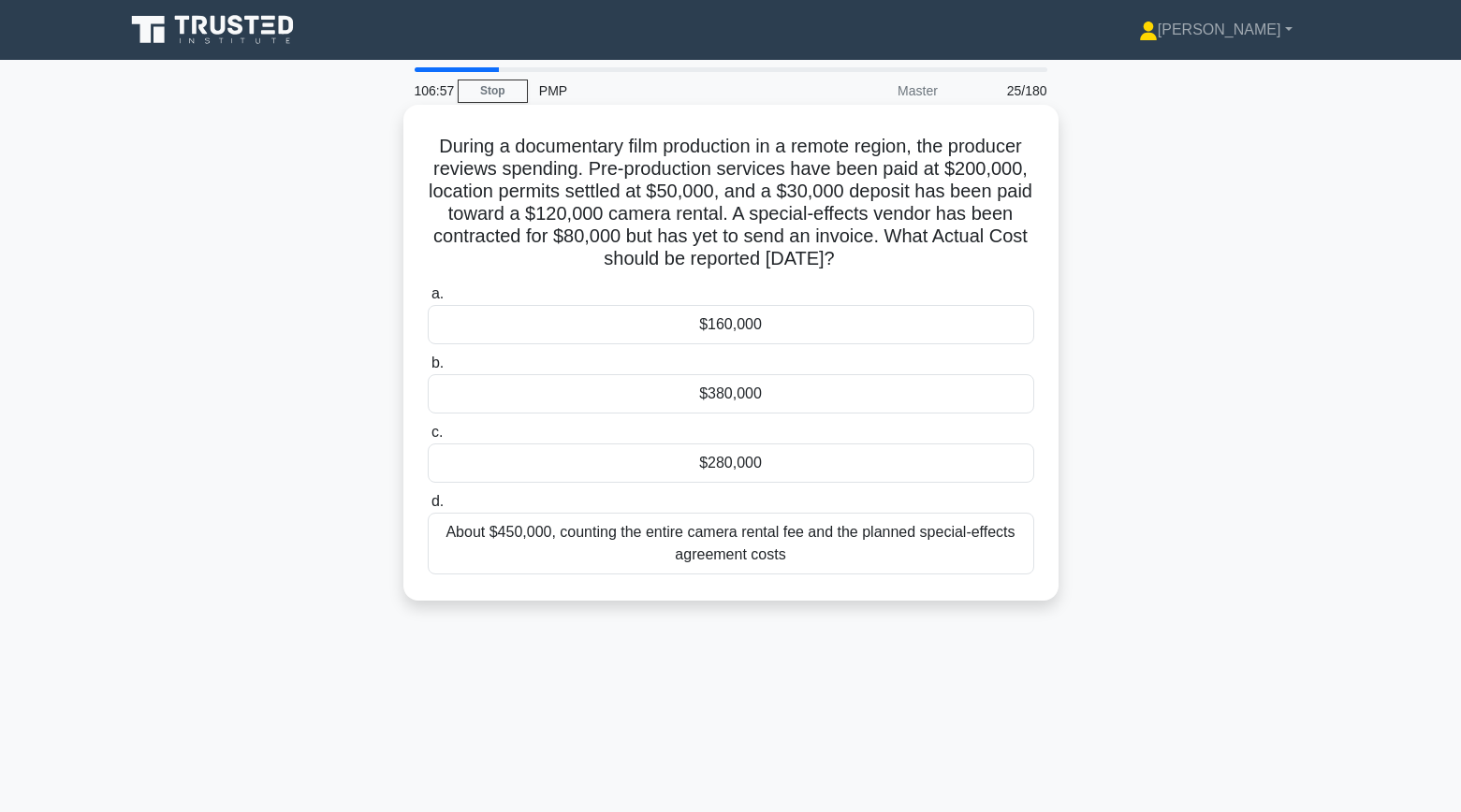
click at [867, 474] on div "$280,000" at bounding box center [730, 463] width 607 height 39
click at [428, 439] on input "c. $280,000" at bounding box center [428, 432] width 0 height 12
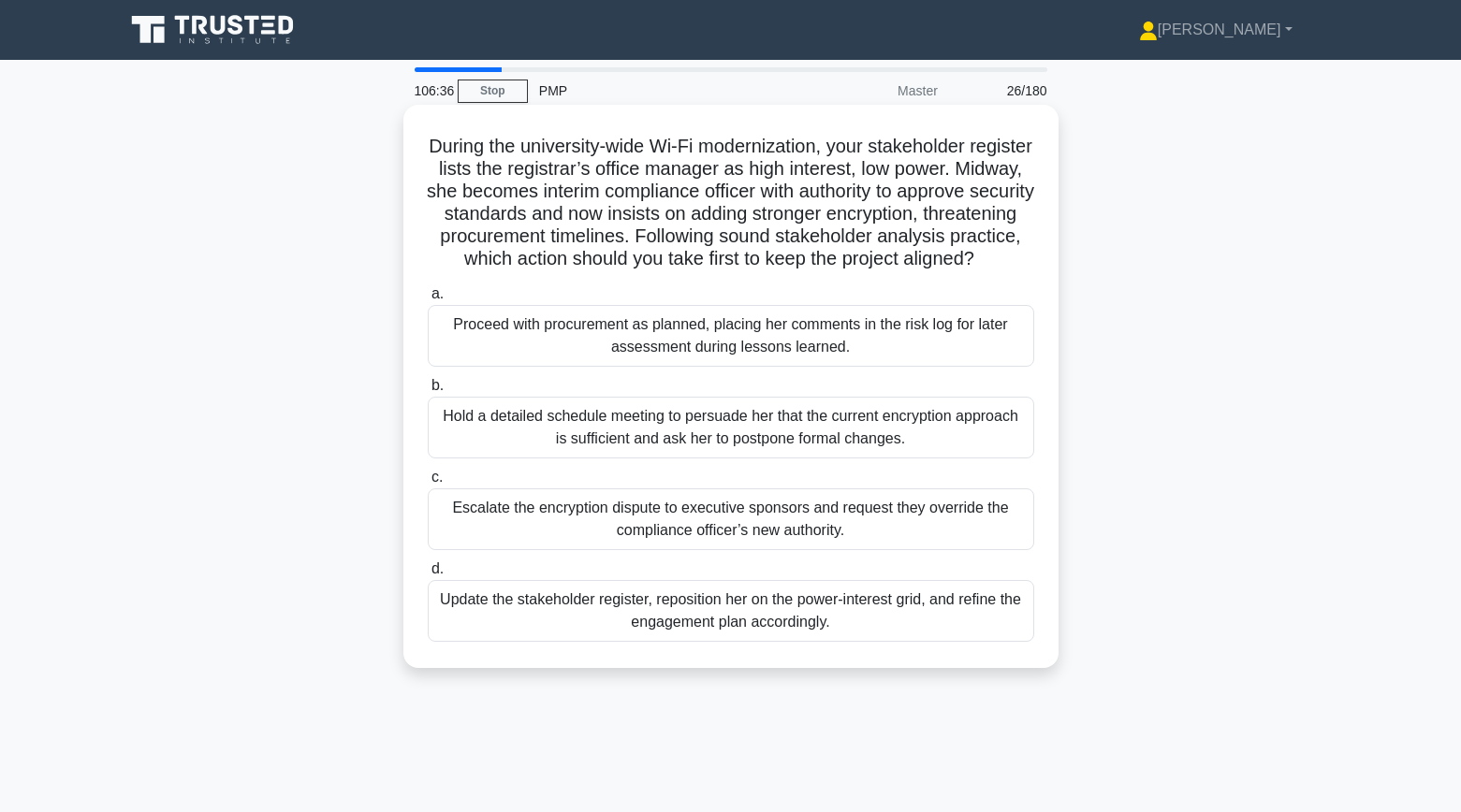
click at [934, 639] on div "Update the stakeholder register, reposition her on the power-interest grid, and…" at bounding box center [730, 611] width 607 height 62
click at [428, 576] on input "d. Update the stakeholder register, reposition her on the power-interest grid, …" at bounding box center [428, 569] width 0 height 12
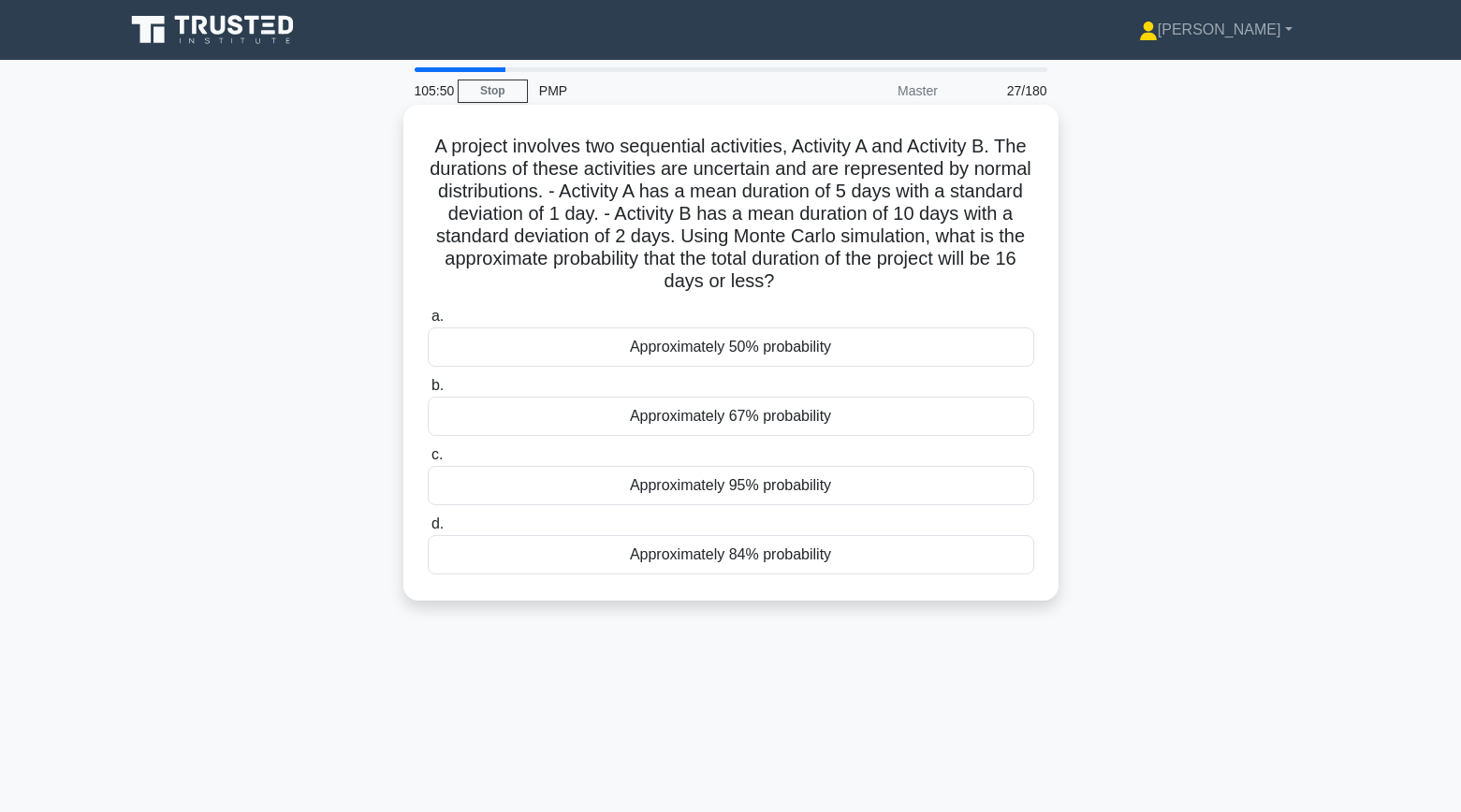
click at [941, 429] on div "Approximately 67% probability" at bounding box center [730, 416] width 607 height 39
click at [428, 392] on input "b. Approximately 67% probability" at bounding box center [428, 385] width 0 height 12
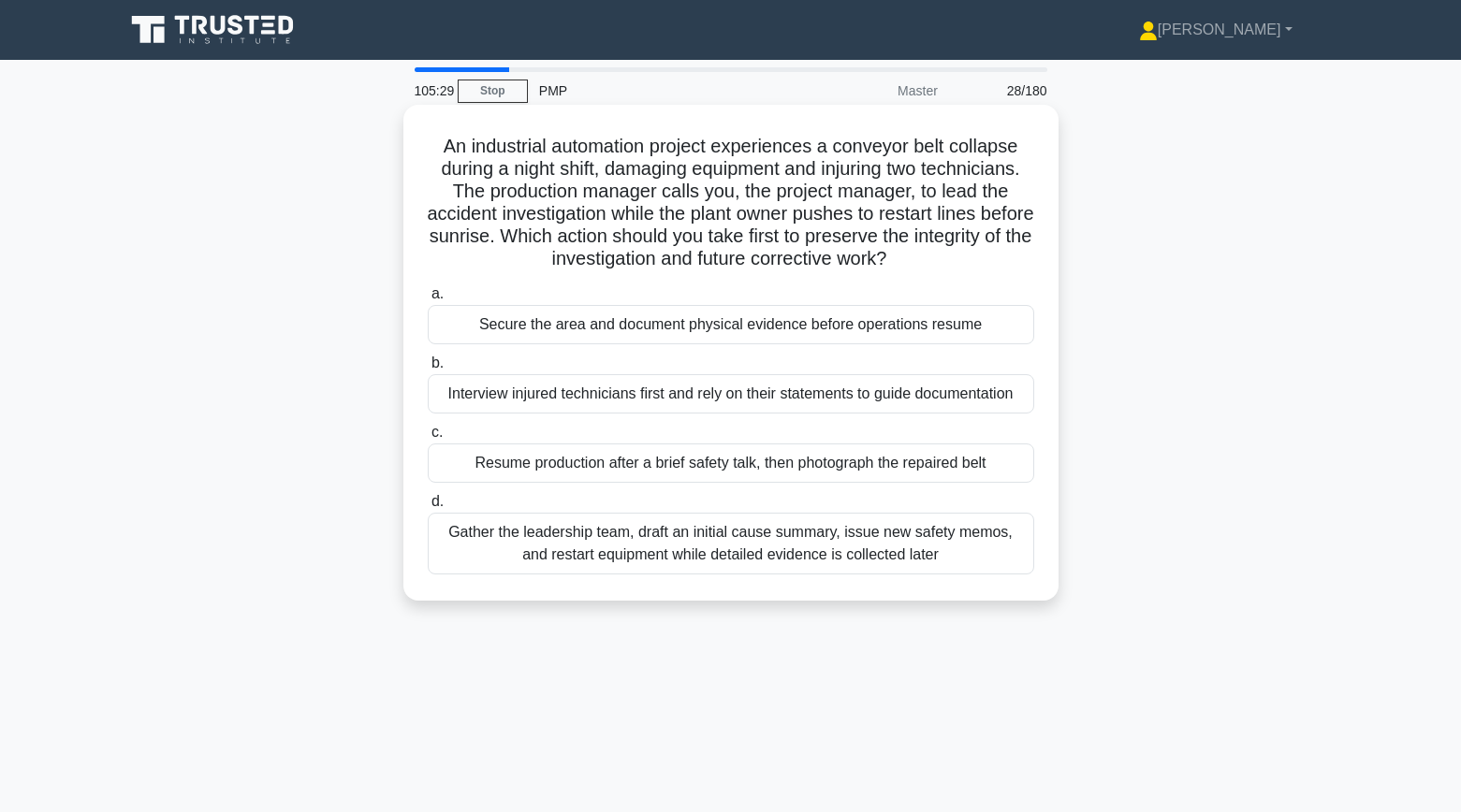
click at [908, 333] on div "Secure the area and document physical evidence before operations resume" at bounding box center [730, 324] width 607 height 39
click at [428, 300] on input "a. Secure the area and document physical evidence before operations resume" at bounding box center [428, 293] width 0 height 12
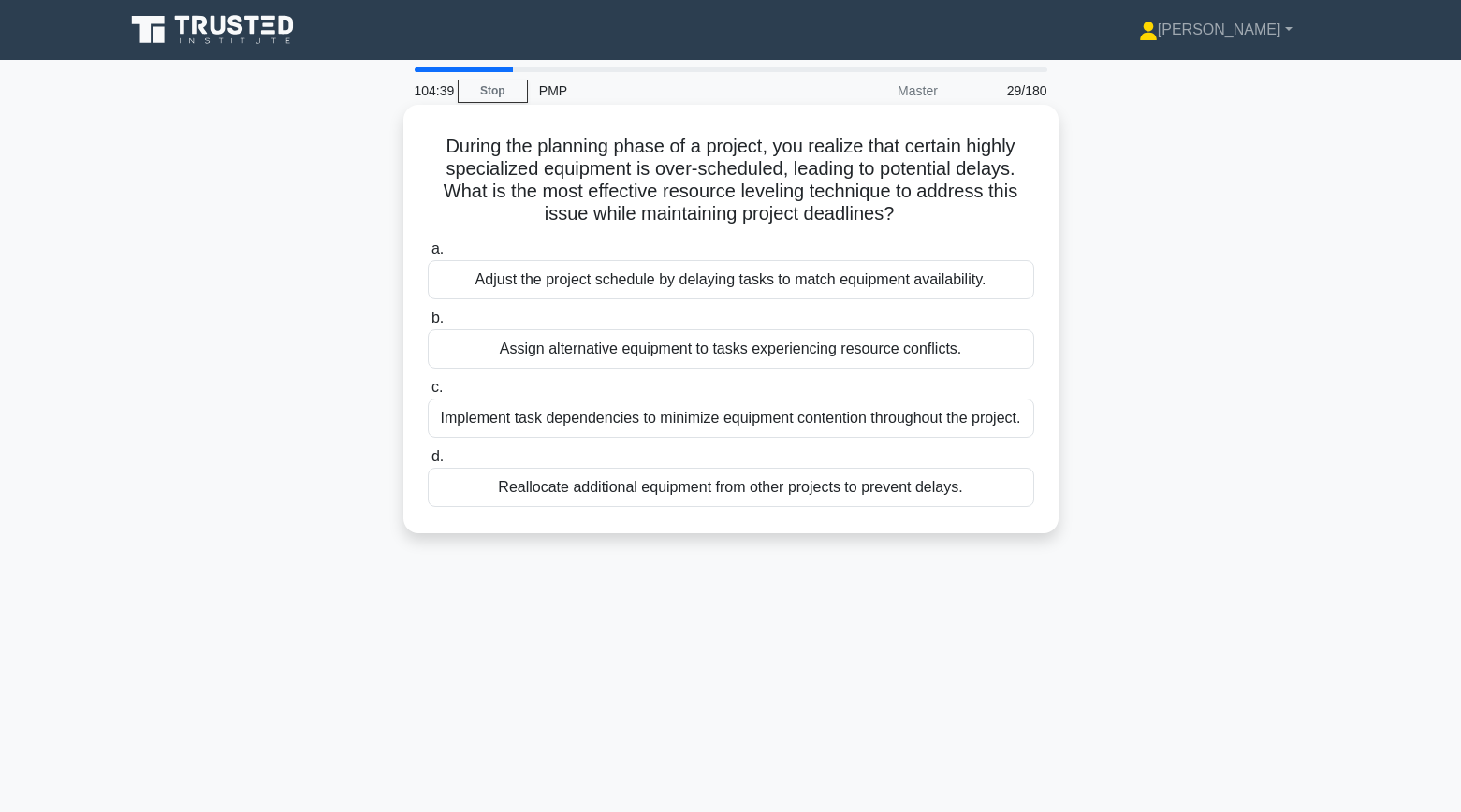
click at [1012, 274] on div "Adjust the project schedule by delaying tasks to match equipment availability." at bounding box center [730, 280] width 607 height 39
click at [428, 256] on input "a. Adjust the project schedule by delaying tasks to match equipment availabilit…" at bounding box center [428, 249] width 0 height 12
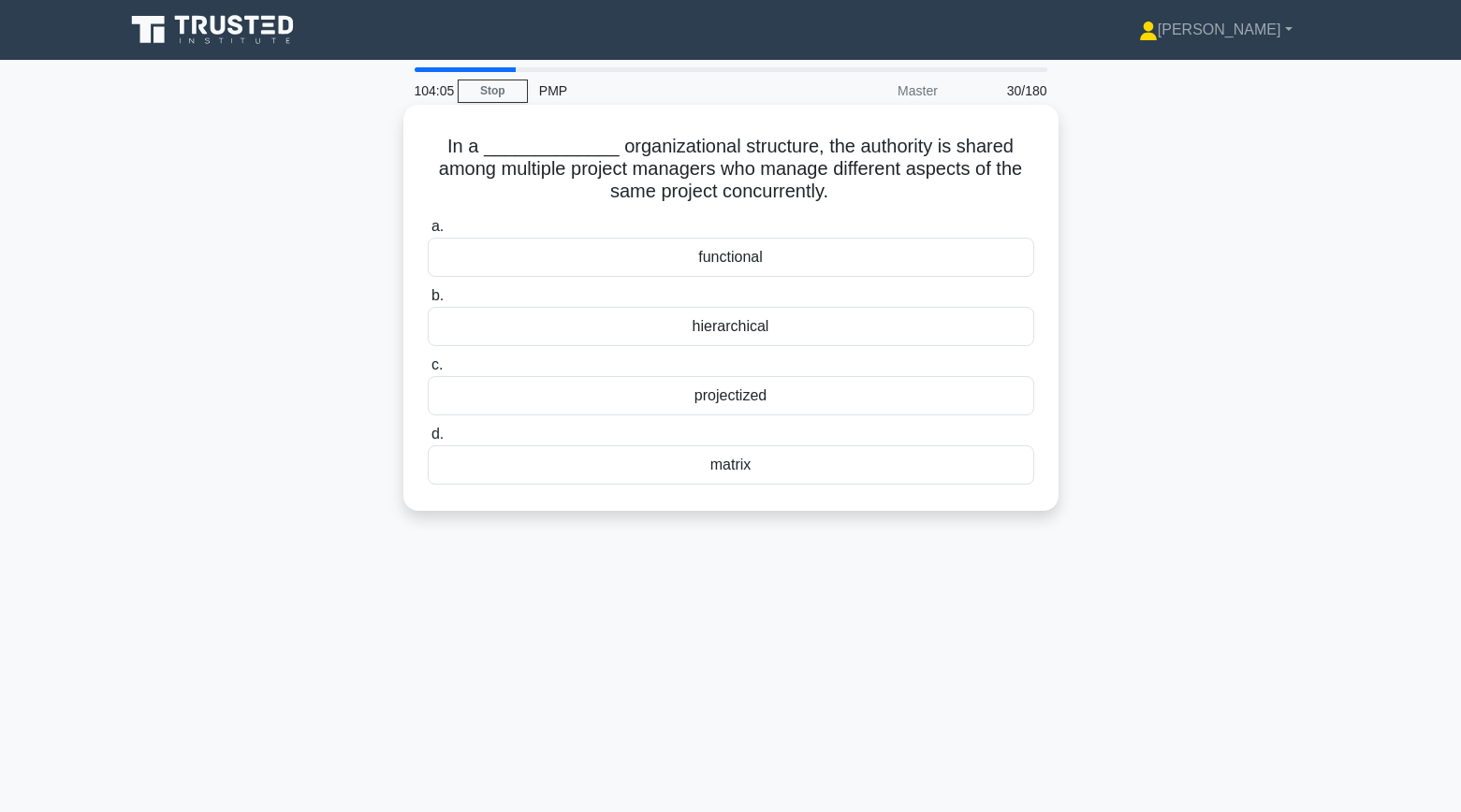
click at [840, 255] on div "functional" at bounding box center [730, 258] width 607 height 39
click at [428, 233] on input "a. functional" at bounding box center [428, 227] width 0 height 12
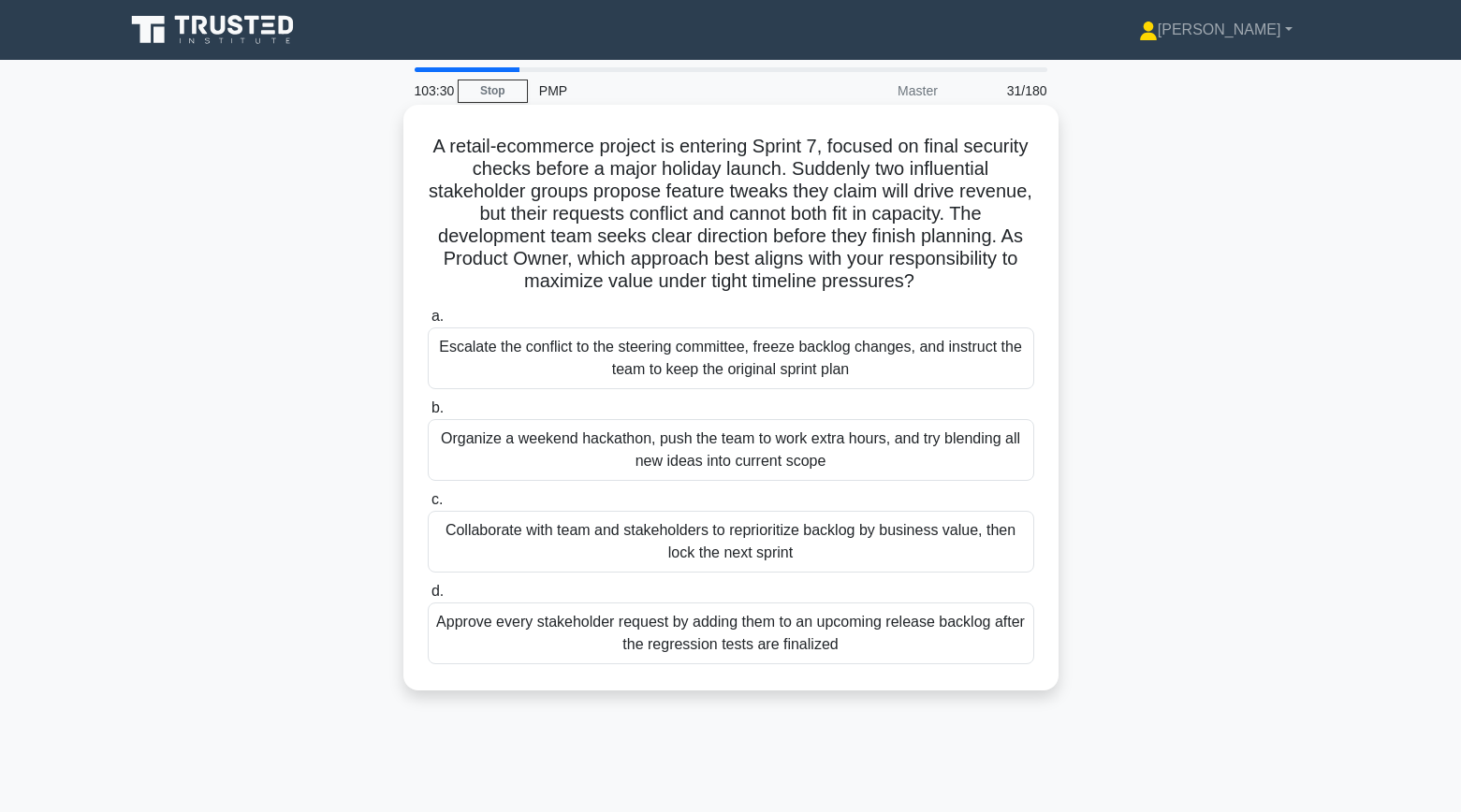
click at [877, 556] on div "Collaborate with team and stakeholders to reprioritize backlog by business valu…" at bounding box center [730, 542] width 607 height 62
click at [428, 506] on input "c. Collaborate with team and stakeholders to reprioritize backlog by business v…" at bounding box center [428, 500] width 0 height 12
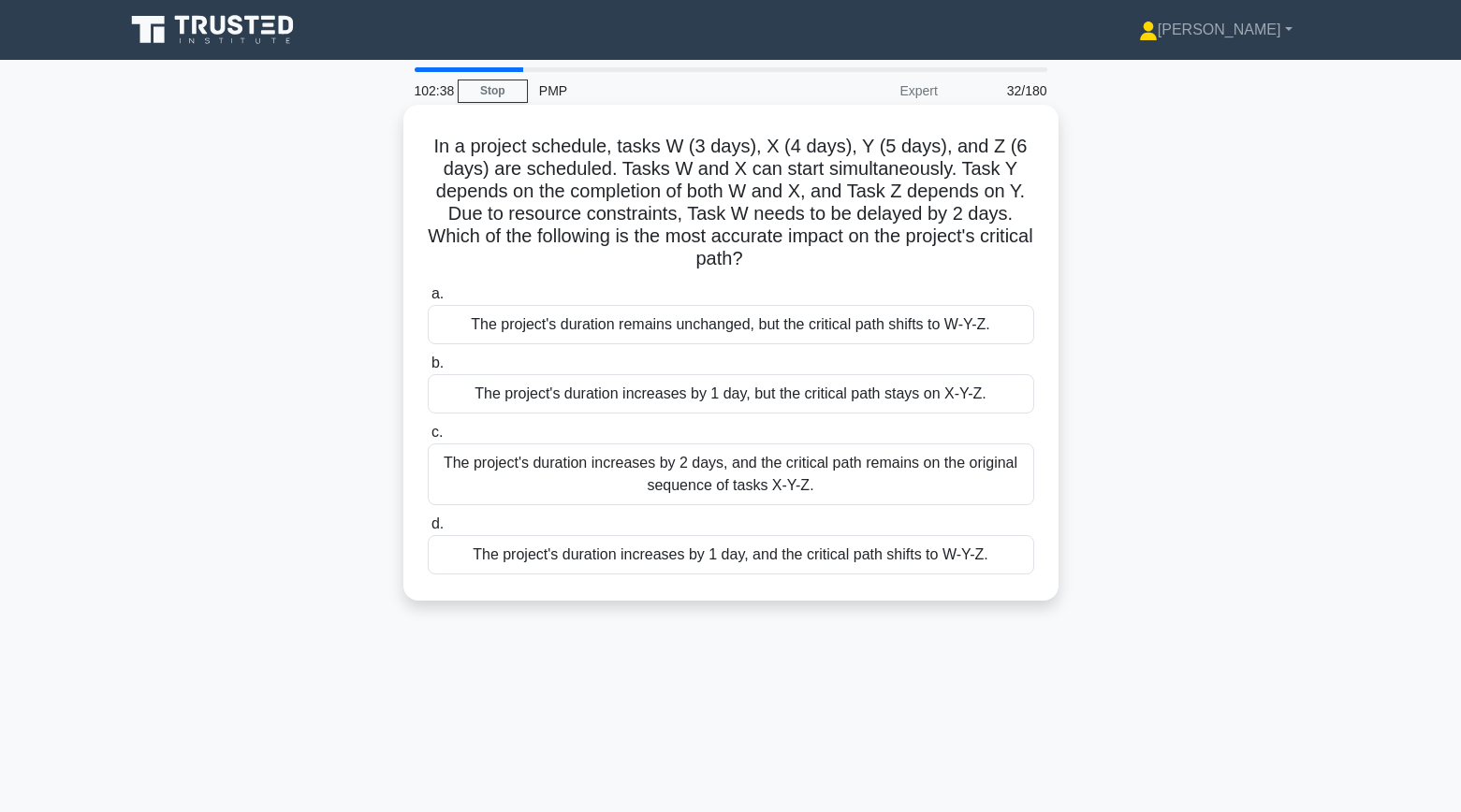
click at [870, 479] on div "The project's duration increases by 2 days, and the critical path remains on th…" at bounding box center [730, 474] width 607 height 62
click at [428, 439] on input "c. The project's duration increases by 2 days, and the critical path remains on…" at bounding box center [428, 432] width 0 height 12
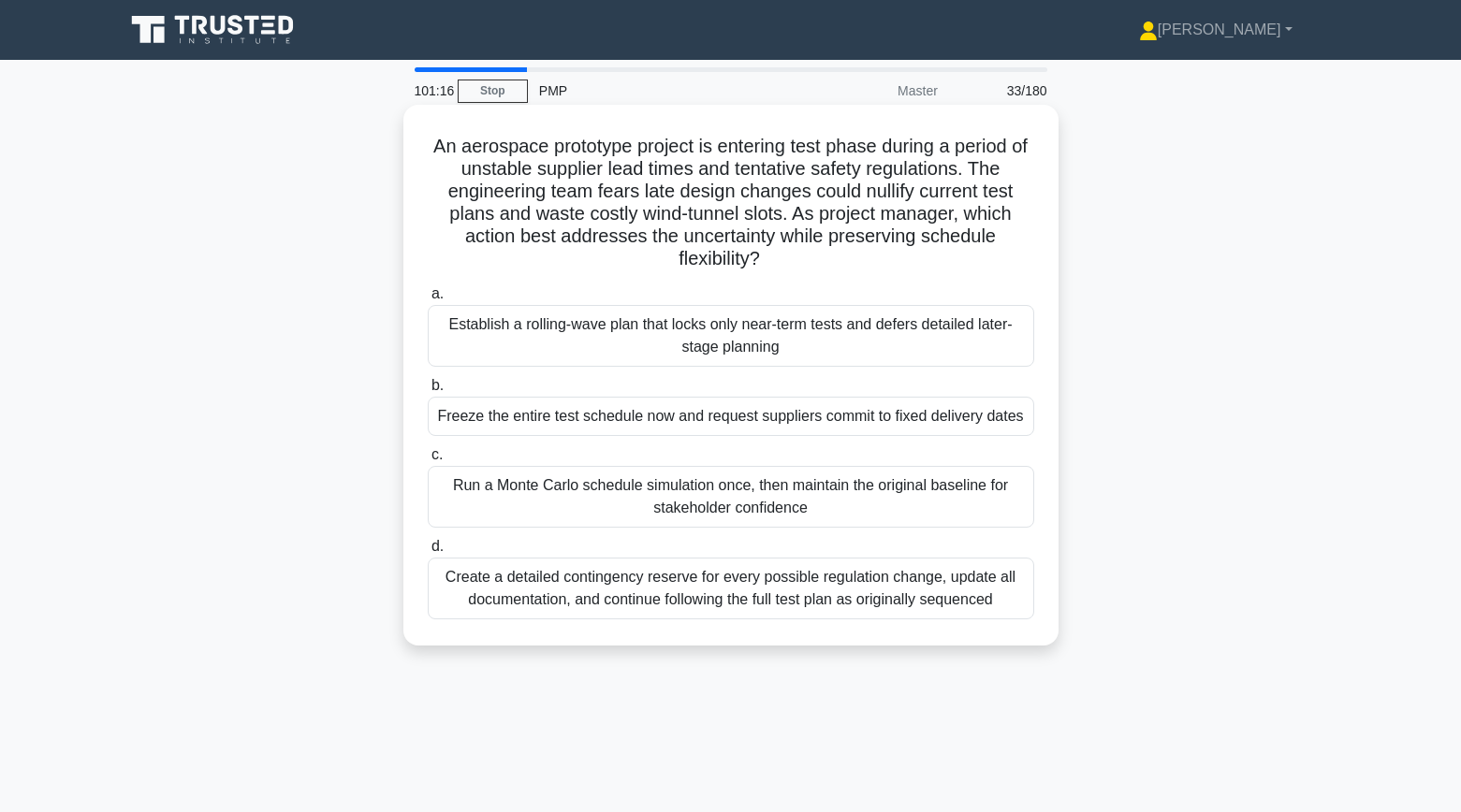
click at [820, 356] on div "Establish a rolling-wave plan that locks only near-term tests and defers detail…" at bounding box center [730, 336] width 607 height 62
click at [428, 300] on input "a. Establish a rolling-wave plan that locks only near-term tests and defers det…" at bounding box center [428, 293] width 0 height 12
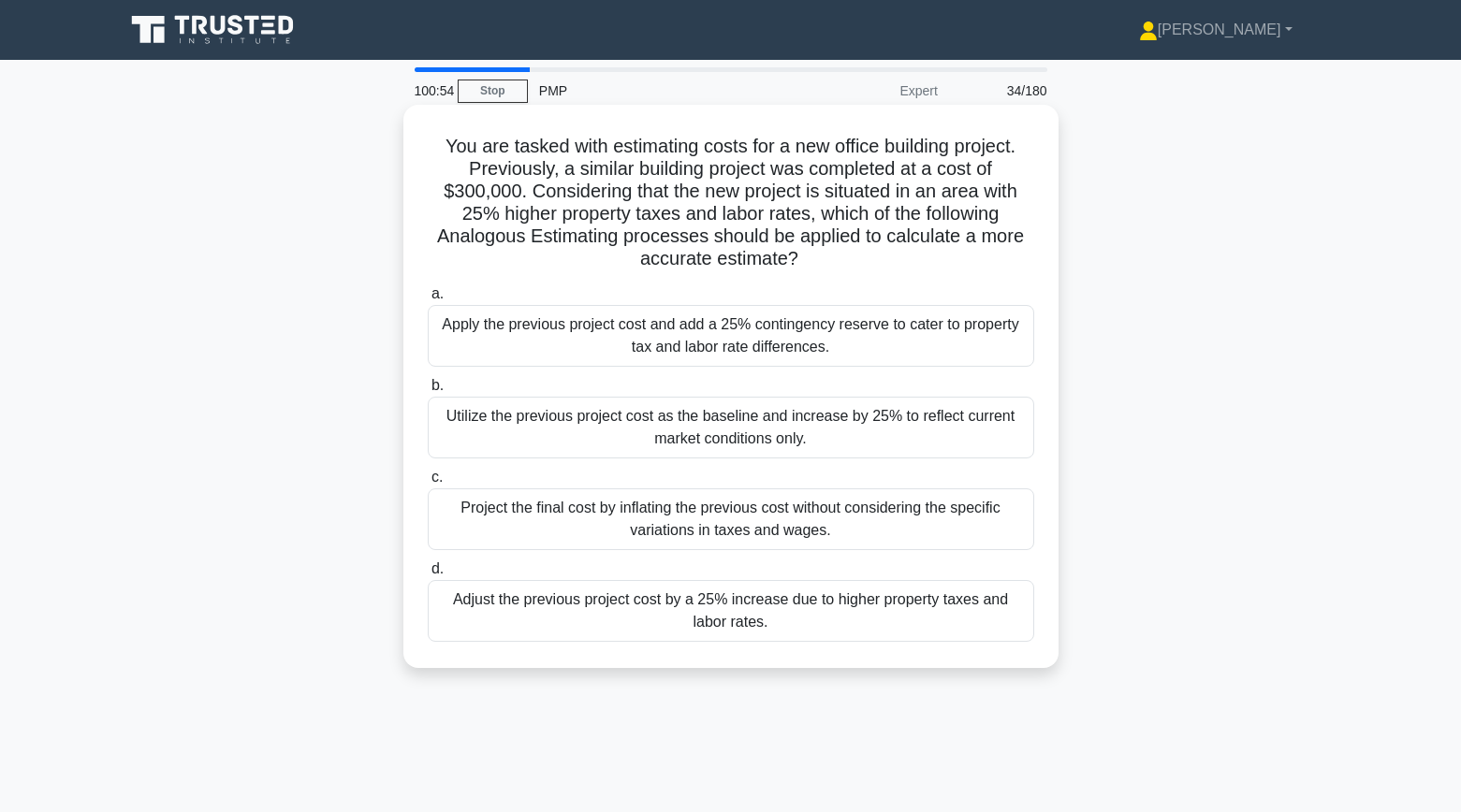
click at [1010, 623] on div "Adjust the previous project cost by a 25% increase due to higher property taxes…" at bounding box center [730, 611] width 607 height 62
click at [428, 576] on input "d. Adjust the previous project cost by a 25% increase due to higher property ta…" at bounding box center [428, 569] width 0 height 12
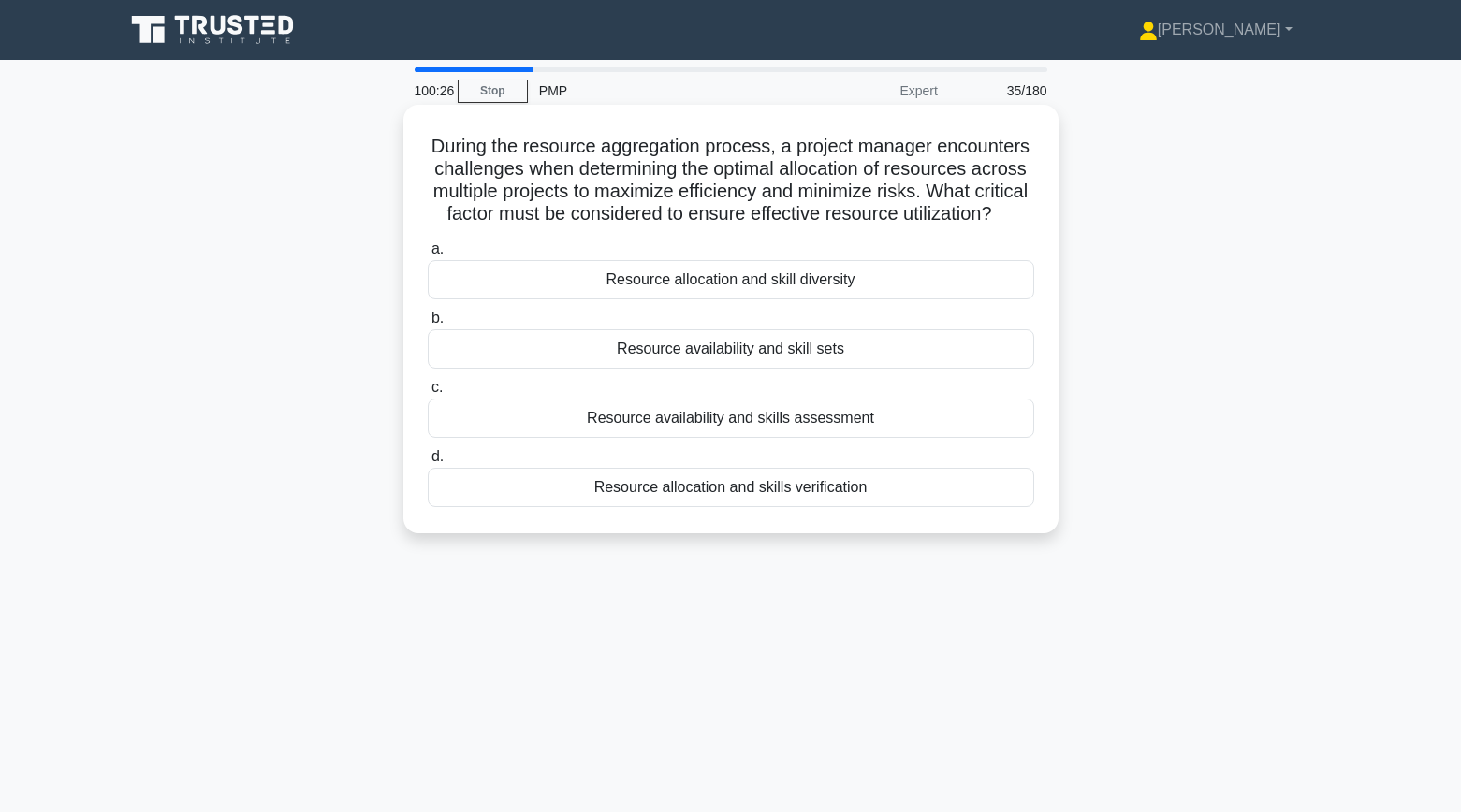
click at [960, 348] on div "Resource availability and skill sets" at bounding box center [730, 349] width 607 height 39
click at [428, 324] on input "b. Resource availability and skill sets" at bounding box center [428, 318] width 0 height 12
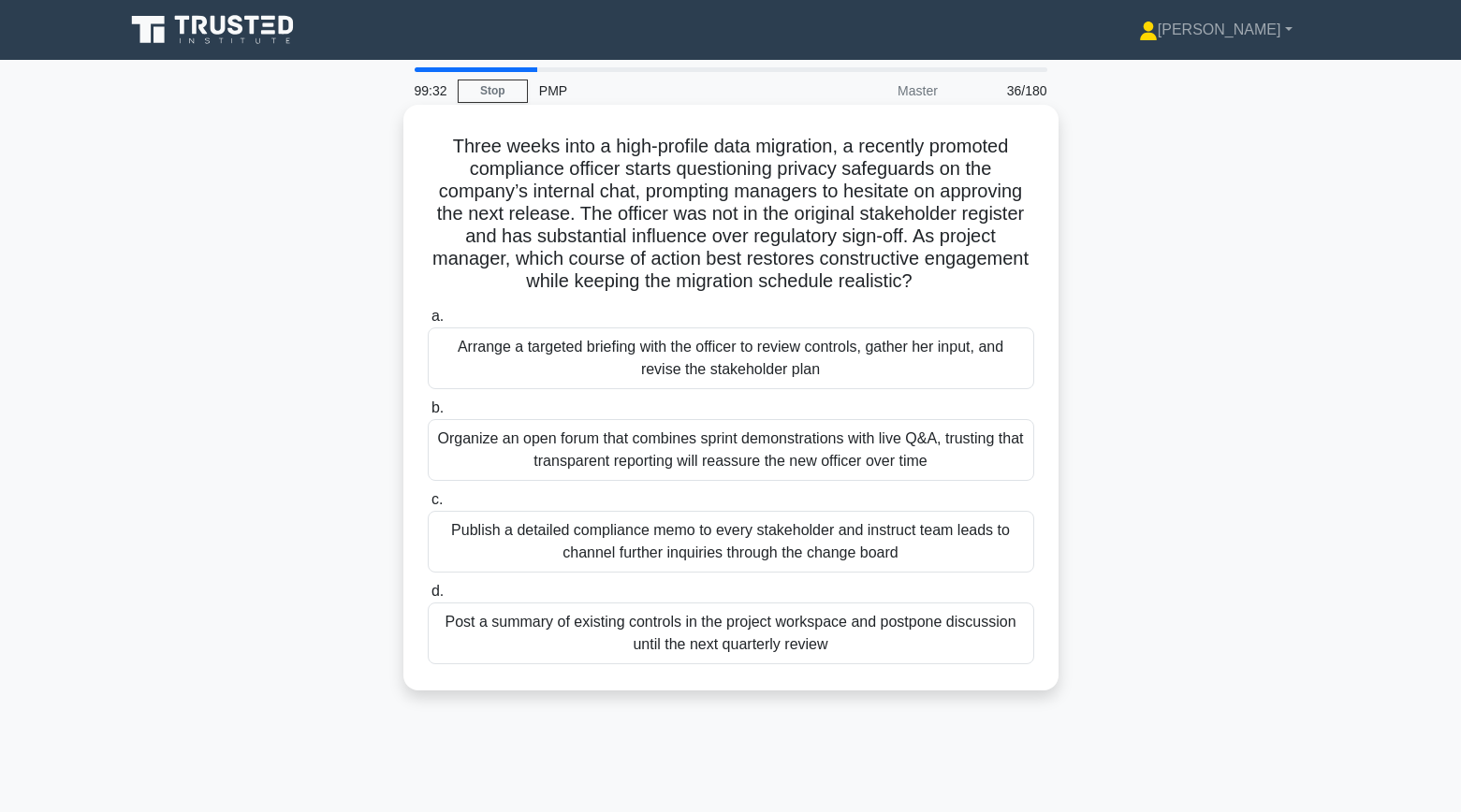
click at [950, 369] on div "Arrange a targeted briefing with the officer to review controls, gather her inp…" at bounding box center [730, 358] width 607 height 62
click at [428, 323] on input "a. Arrange a targeted briefing with the officer to review controls, gather her …" at bounding box center [428, 316] width 0 height 12
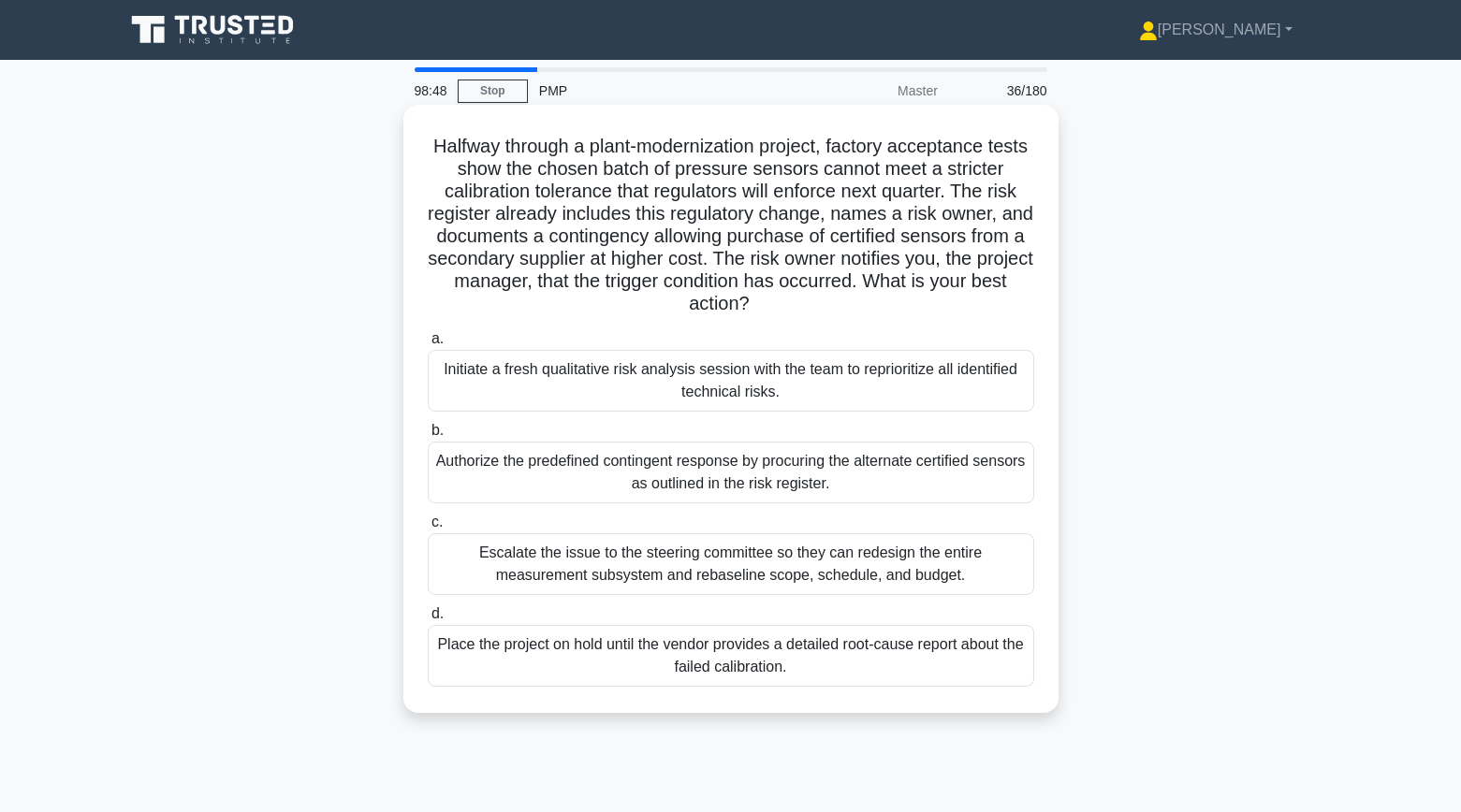
click at [1006, 478] on div "Authorize the predefined contingent response by procuring the alternate certifi…" at bounding box center [730, 473] width 607 height 62
click at [428, 437] on input "b. Authorize the predefined contingent response by procuring the alternate cert…" at bounding box center [428, 430] width 0 height 12
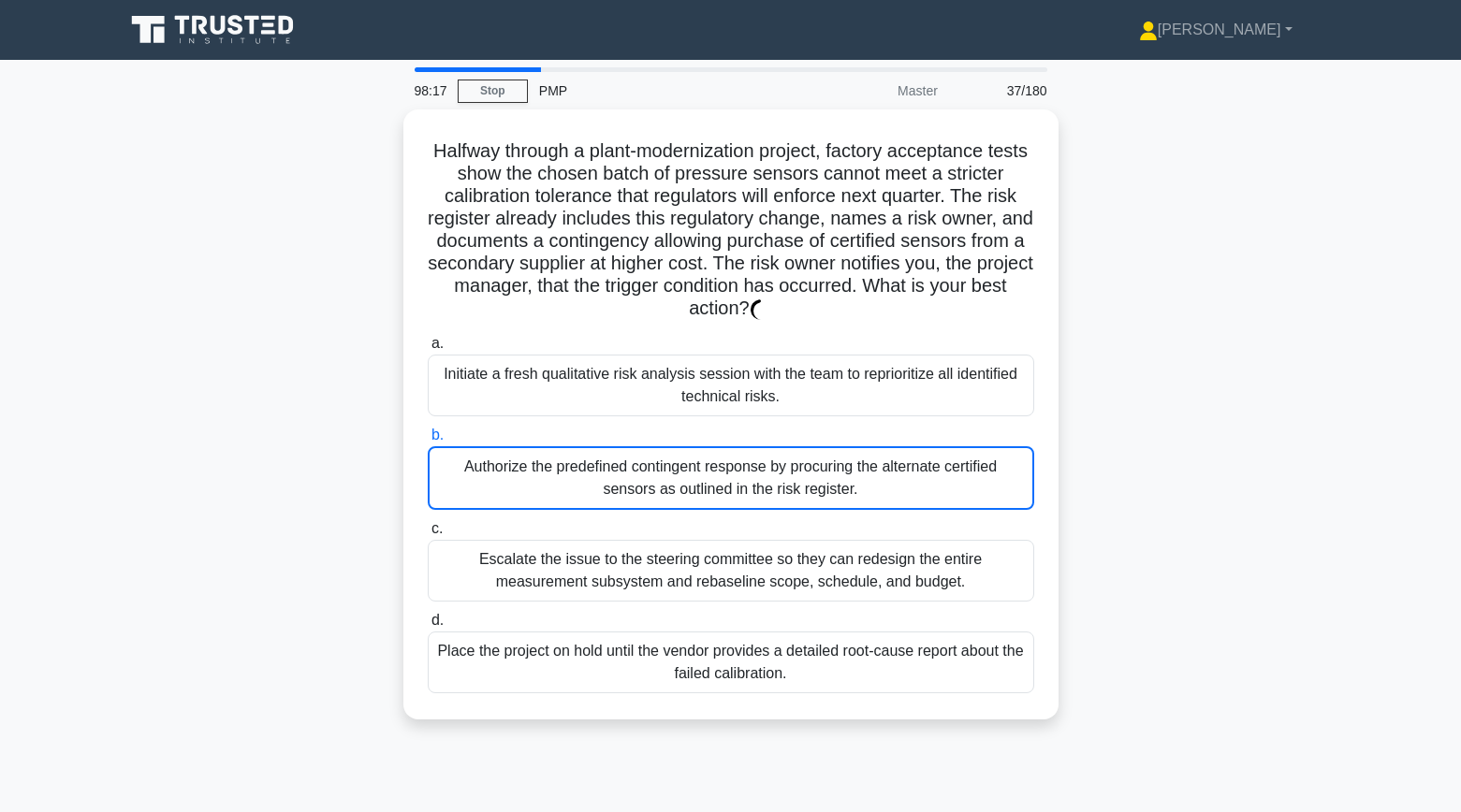
click at [1157, 462] on div "Halfway through a plant-modernization project, factory acceptance tests show th…" at bounding box center [731, 426] width 1236 height 633
click at [1258, 419] on div "Halfway through a plant-modernization project, factory acceptance tests show th…" at bounding box center [731, 426] width 1236 height 633
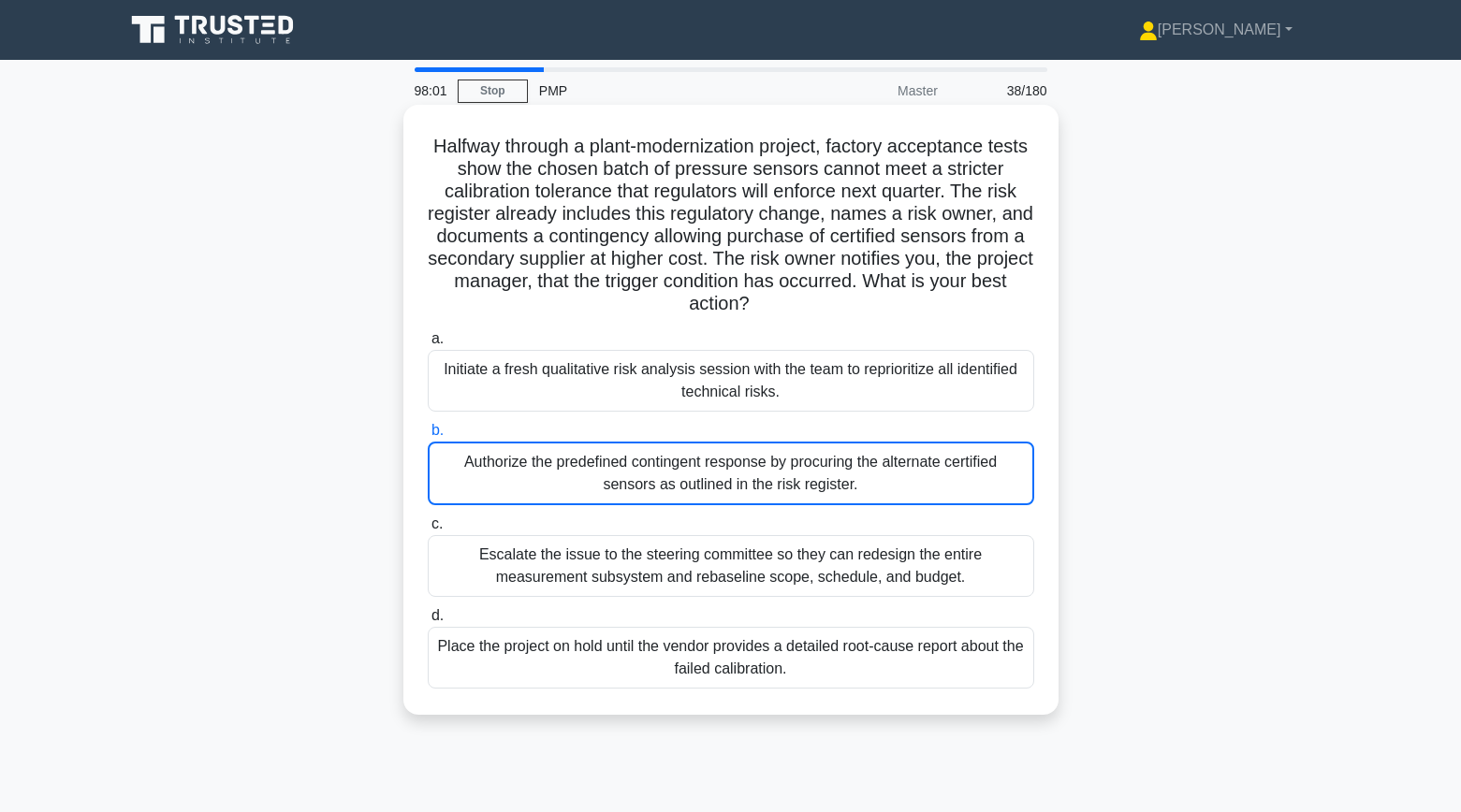
click at [550, 392] on div "Initiate a fresh qualitative risk analysis session with the team to reprioritiz…" at bounding box center [730, 381] width 607 height 62
click at [428, 345] on input "a. Initiate a fresh qualitative risk analysis session with the team to repriori…" at bounding box center [428, 338] width 0 height 12
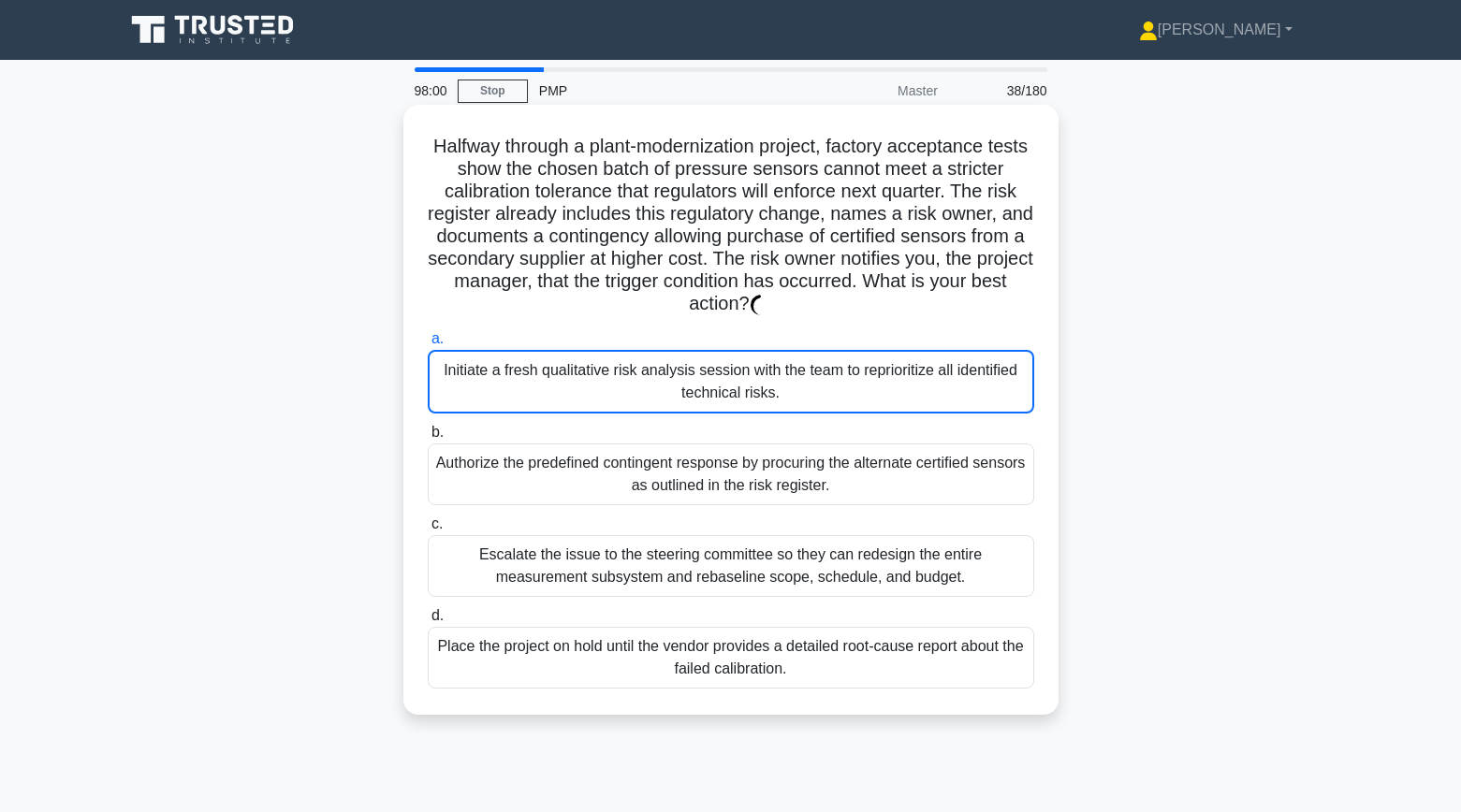
click at [571, 500] on div "Authorize the predefined contingent response by procuring the alternate certifi…" at bounding box center [730, 474] width 607 height 62
click at [428, 439] on input "b. Authorize the predefined contingent response by procuring the alternate cert…" at bounding box center [428, 432] width 0 height 12
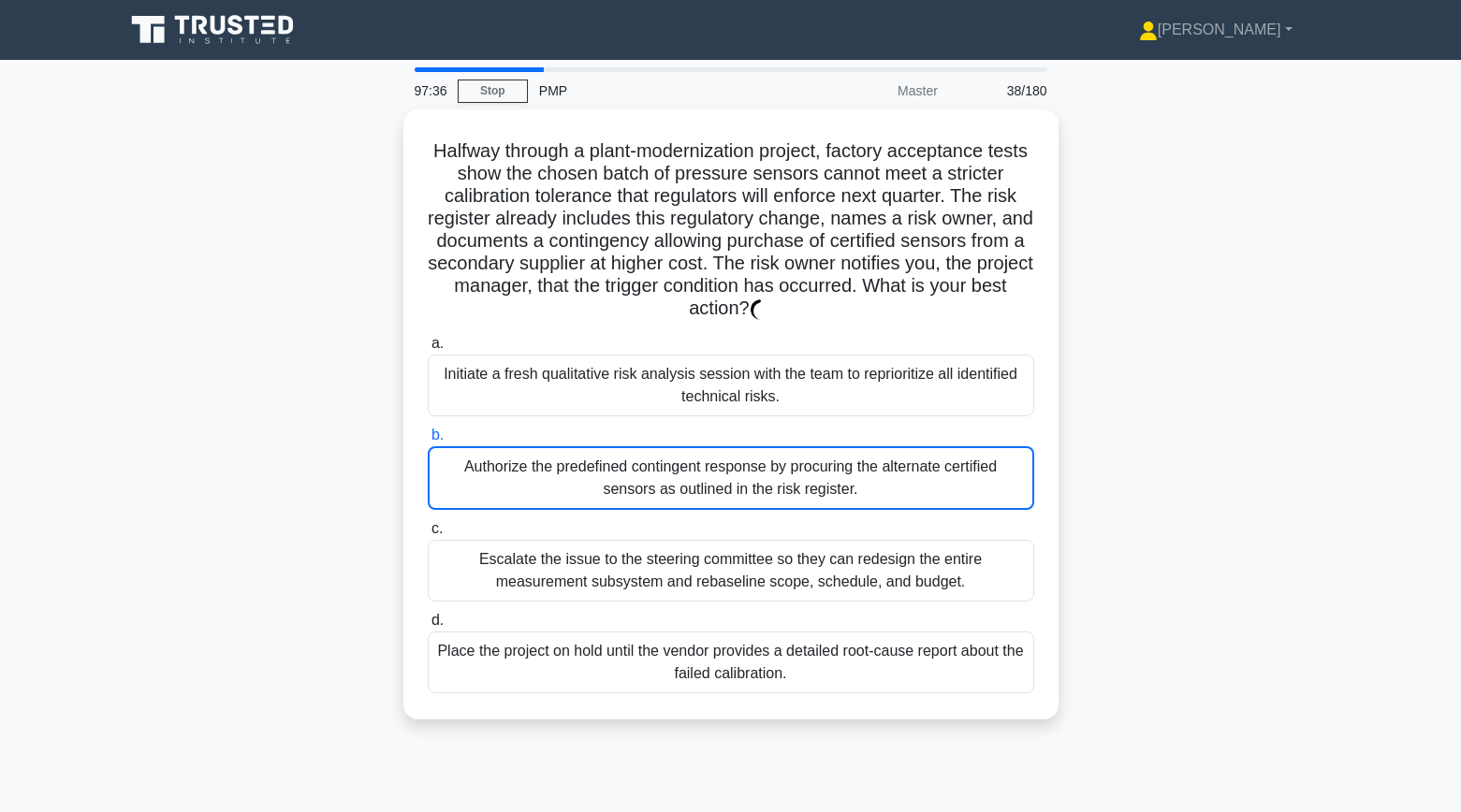
click at [232, 38] on icon at bounding box center [215, 30] width 180 height 36
click at [1212, 279] on div "Halfway through a plant-modernization project, factory acceptance tests show th…" at bounding box center [731, 426] width 1236 height 633
